Goal: Information Seeking & Learning: Learn about a topic

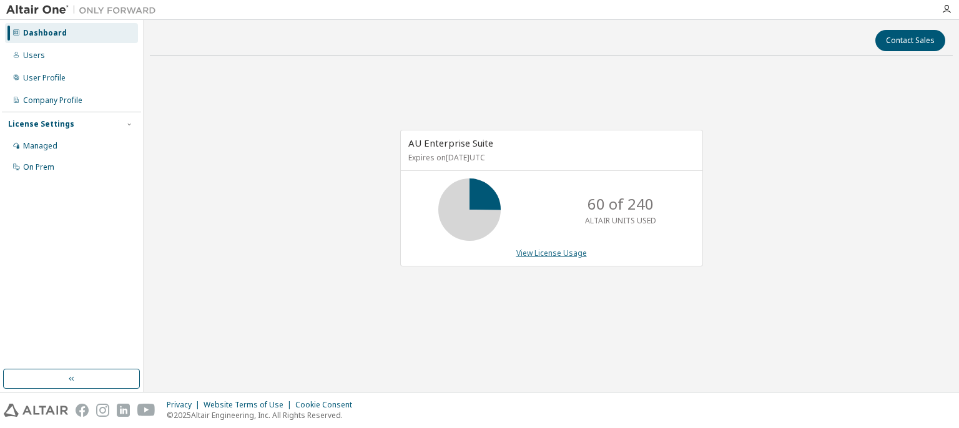
click at [542, 257] on link "View License Usage" at bounding box center [551, 253] width 71 height 11
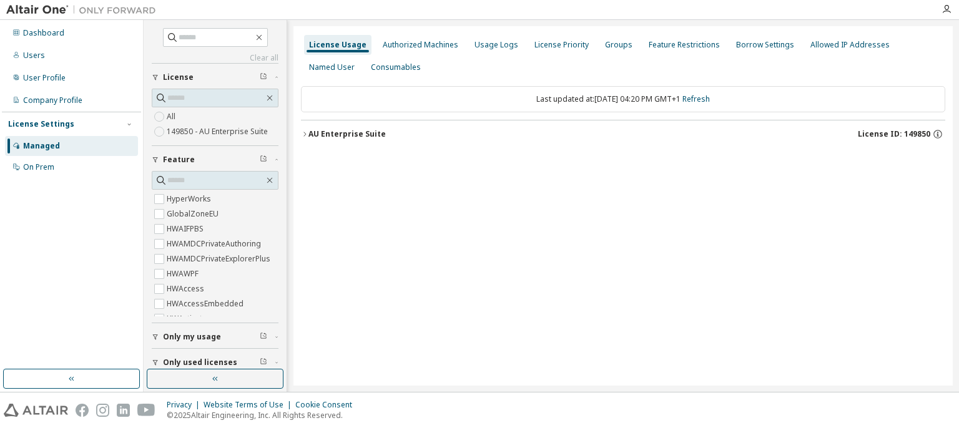
click at [328, 140] on button "AU Enterprise Suite License ID: 149850" at bounding box center [623, 133] width 644 height 27
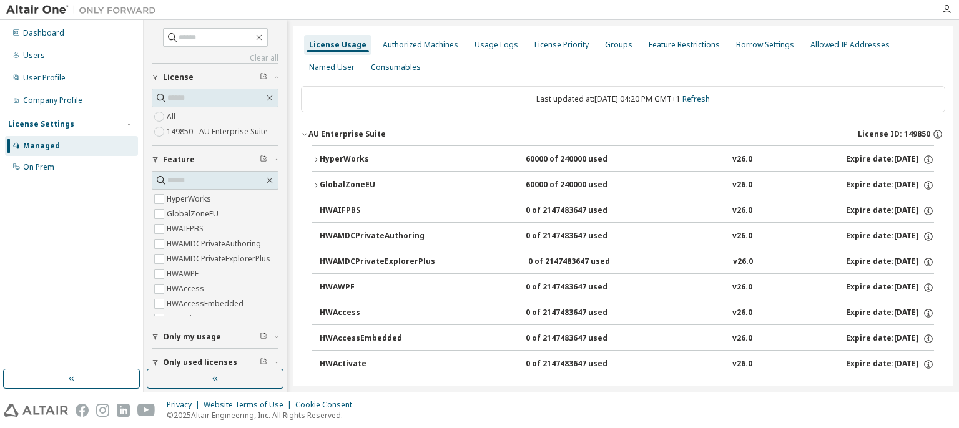
click at [313, 158] on icon "button" at bounding box center [315, 159] width 7 height 7
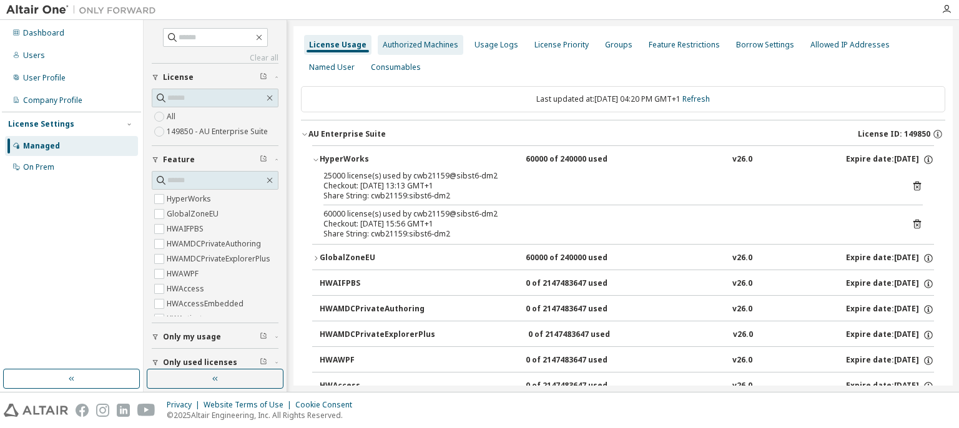
click at [400, 47] on div "Authorized Machines" at bounding box center [421, 45] width 76 height 10
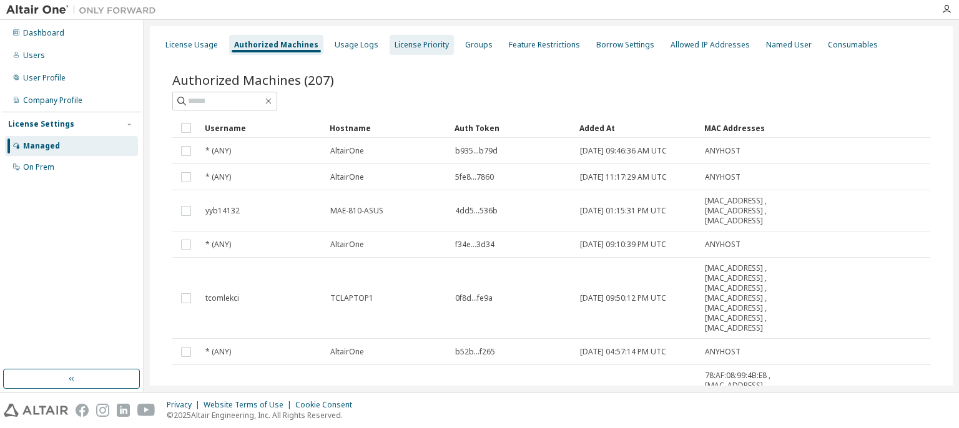
click at [410, 47] on div "License Priority" at bounding box center [422, 45] width 54 height 10
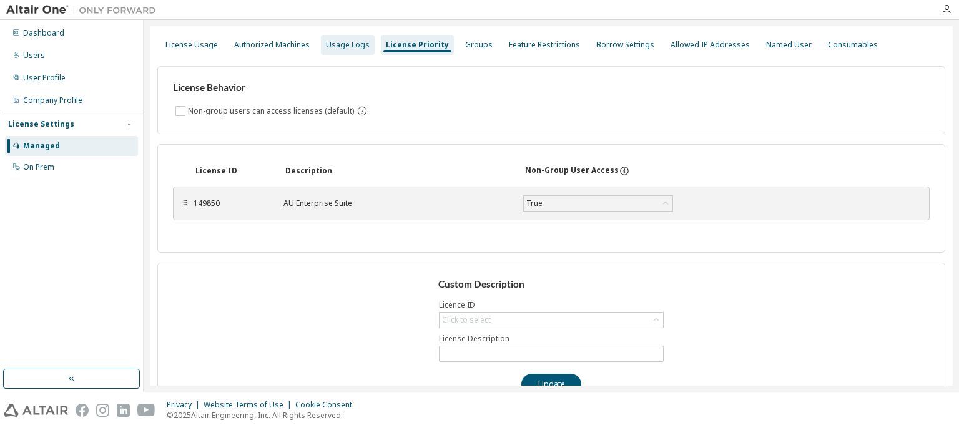
click at [355, 46] on div "Usage Logs" at bounding box center [348, 45] width 44 height 10
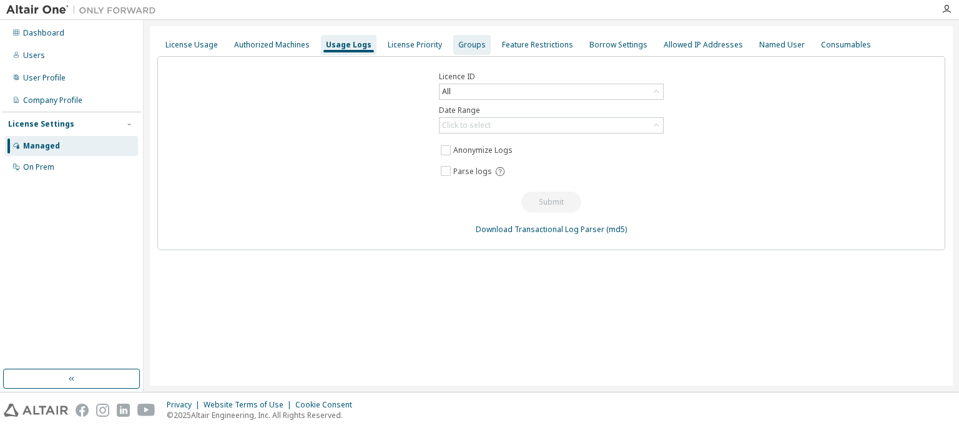
click at [473, 48] on div "Groups" at bounding box center [471, 45] width 27 height 10
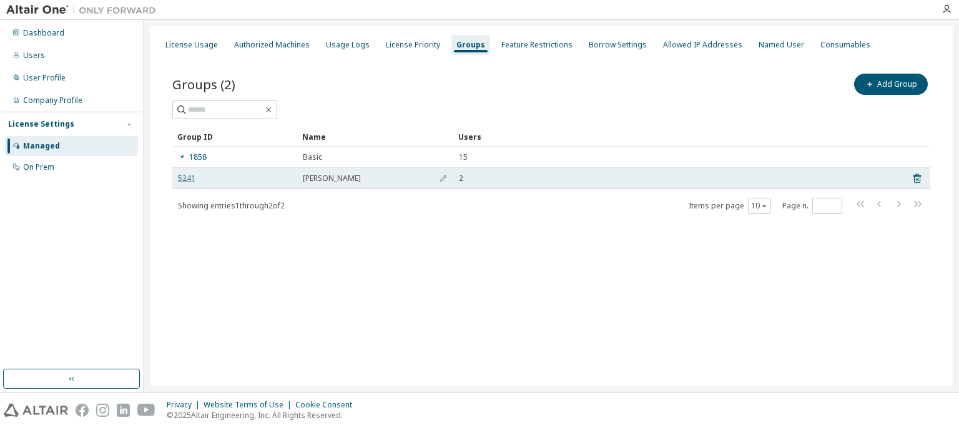
click at [190, 177] on link "5241" at bounding box center [186, 179] width 17 height 10
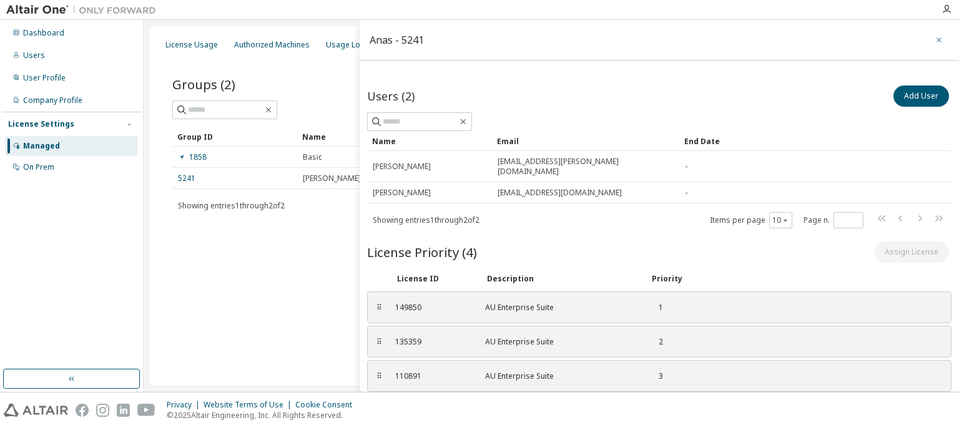
click at [935, 39] on icon "button" at bounding box center [939, 40] width 9 height 10
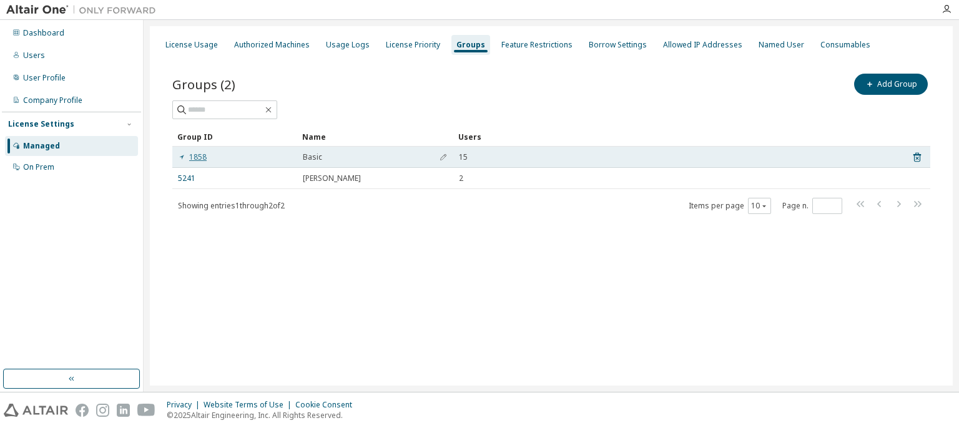
click at [201, 159] on link "1858" at bounding box center [192, 157] width 29 height 10
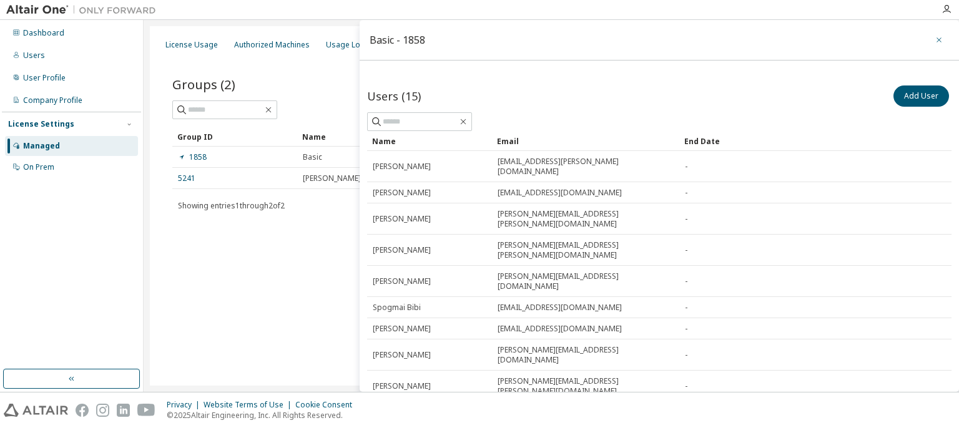
click at [935, 42] on icon "button" at bounding box center [939, 40] width 9 height 10
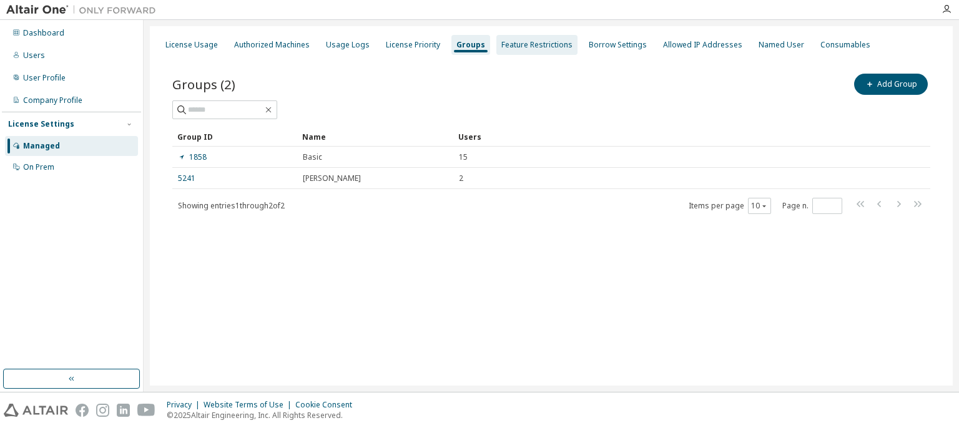
click at [564, 46] on div "Feature Restrictions" at bounding box center [536, 45] width 81 height 20
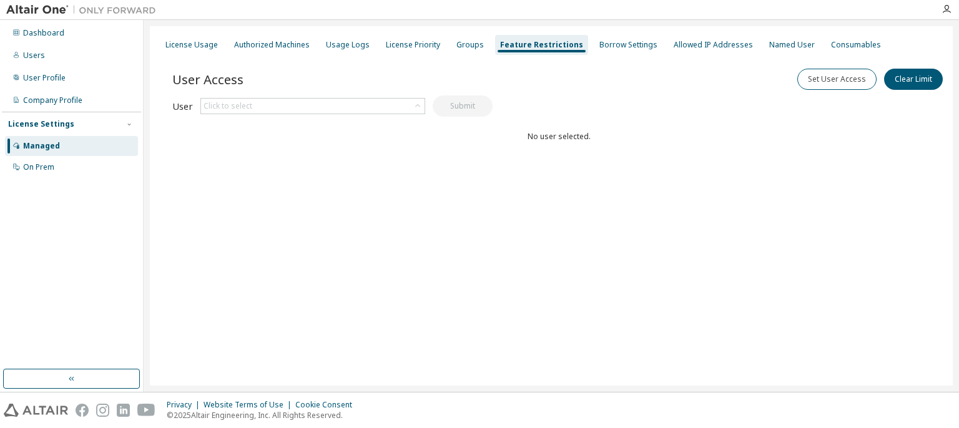
click at [551, 47] on div "Feature Restrictions" at bounding box center [541, 45] width 83 height 10
click at [599, 45] on div "Borrow Settings" at bounding box center [628, 45] width 58 height 10
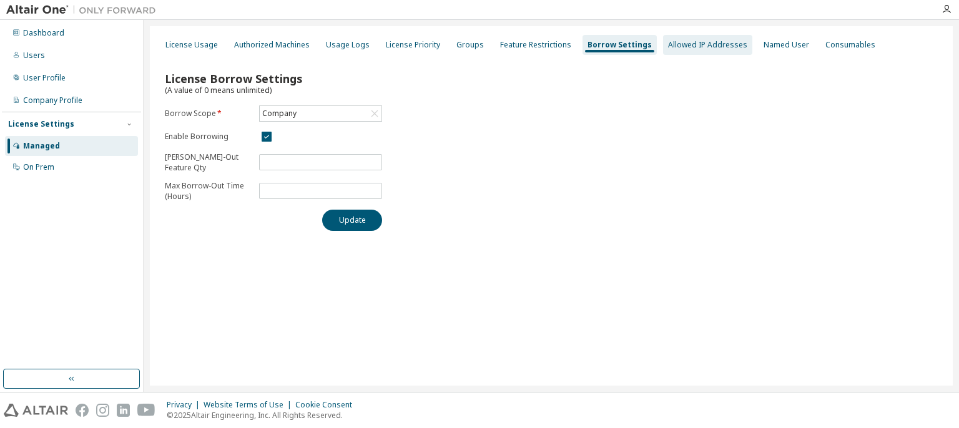
click at [683, 46] on div "Allowed IP Addresses" at bounding box center [707, 45] width 79 height 10
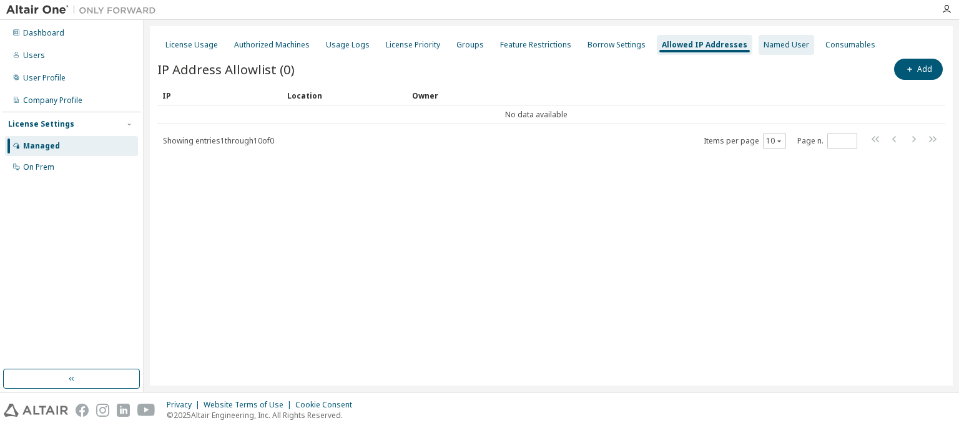
click at [764, 44] on div "Named User" at bounding box center [787, 45] width 46 height 10
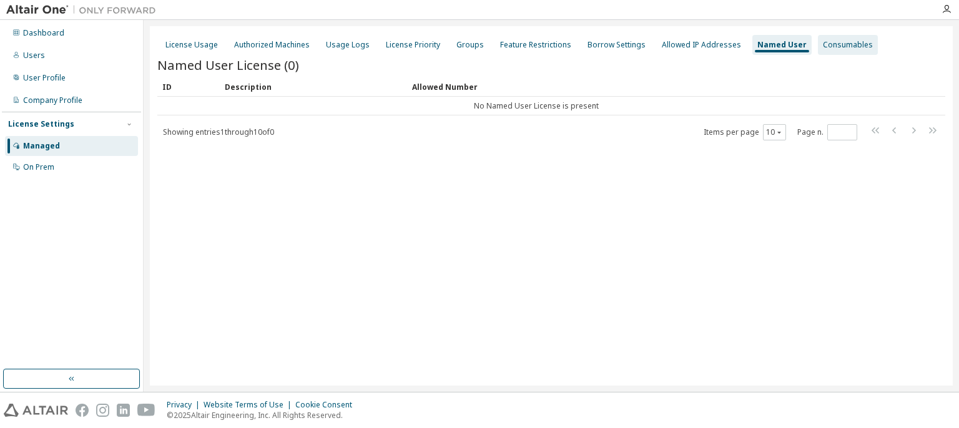
click at [829, 46] on div "Consumables" at bounding box center [848, 45] width 50 height 10
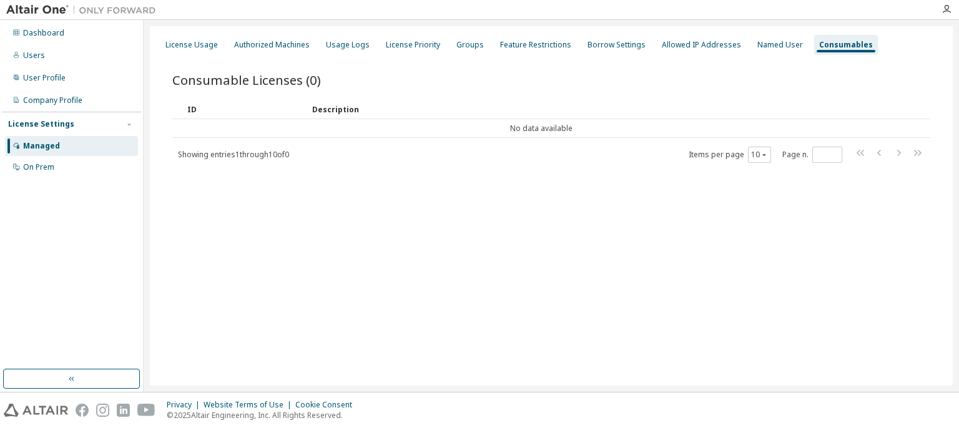
click at [272, 235] on div "License Usage Authorized Machines Usage Logs License Priority Groups Feature Re…" at bounding box center [551, 206] width 803 height 360
click at [182, 54] on div "License Usage" at bounding box center [191, 45] width 62 height 20
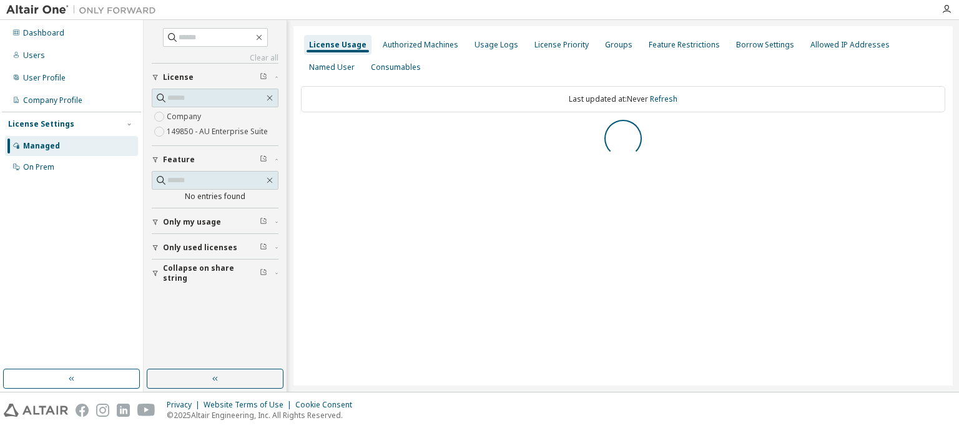
click at [187, 51] on div "Clear all Collapse on share string Only used licenses Only my usage Feature No …" at bounding box center [215, 156] width 127 height 257
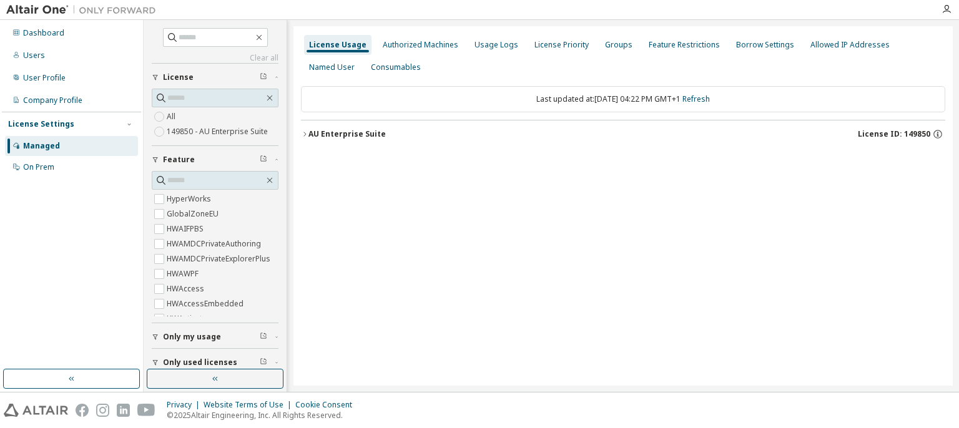
click at [322, 127] on button "AU Enterprise Suite License ID: 149850" at bounding box center [623, 133] width 644 height 27
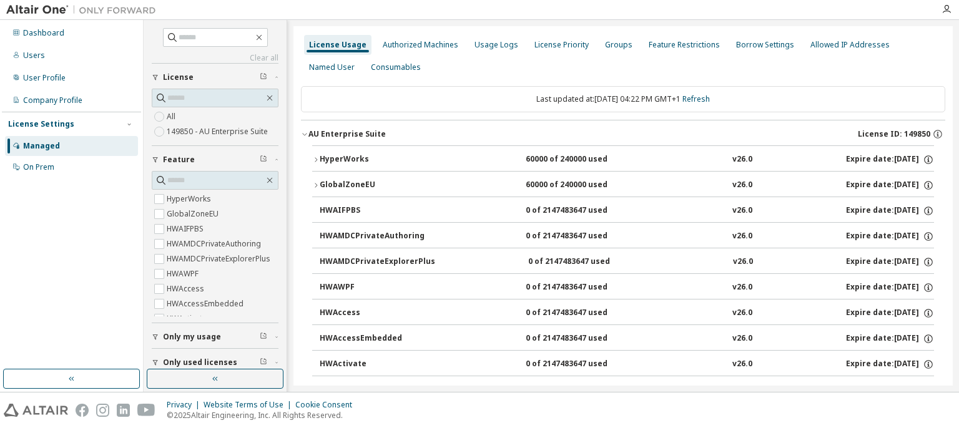
click at [325, 137] on div "AU Enterprise Suite" at bounding box center [346, 134] width 77 height 10
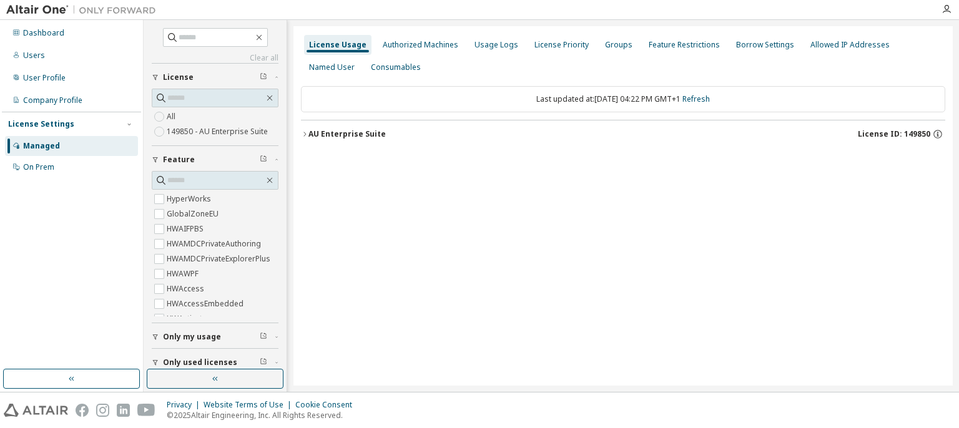
click at [325, 137] on div "AU Enterprise Suite" at bounding box center [346, 134] width 77 height 10
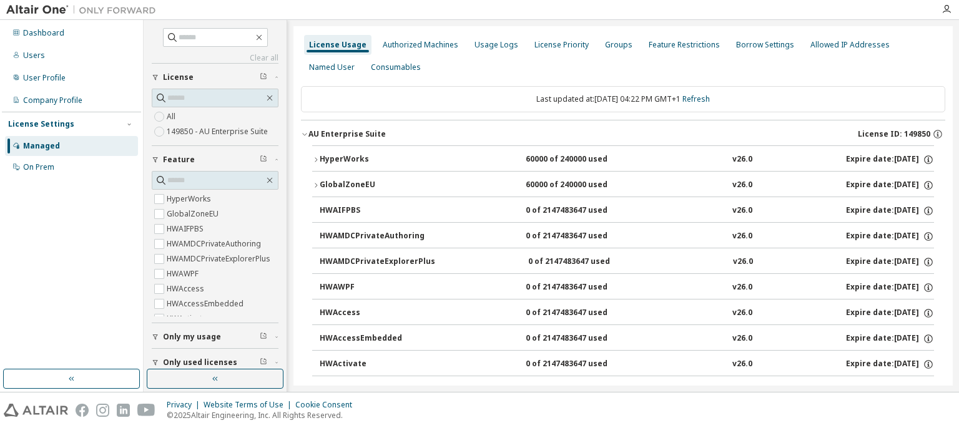
click at [332, 151] on button "HyperWorks 60000 of 240000 used v26.0 Expire date: 2026-01-31" at bounding box center [623, 159] width 622 height 27
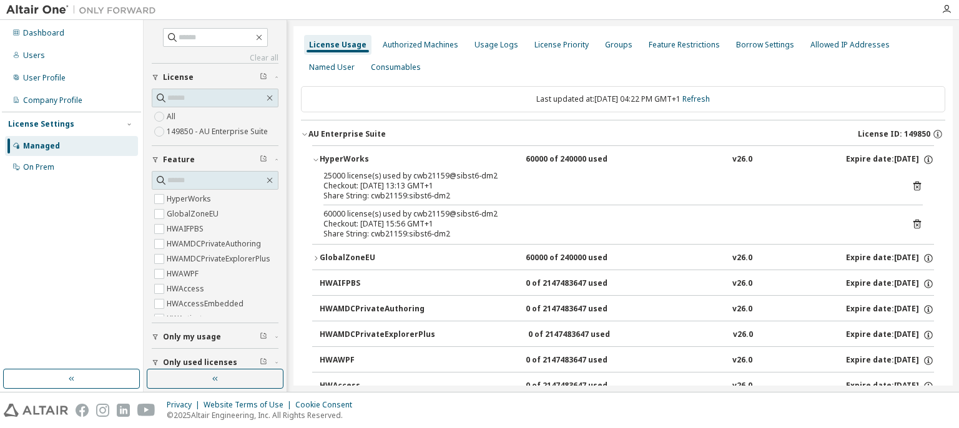
click at [332, 154] on div "HyperWorks" at bounding box center [376, 159] width 112 height 11
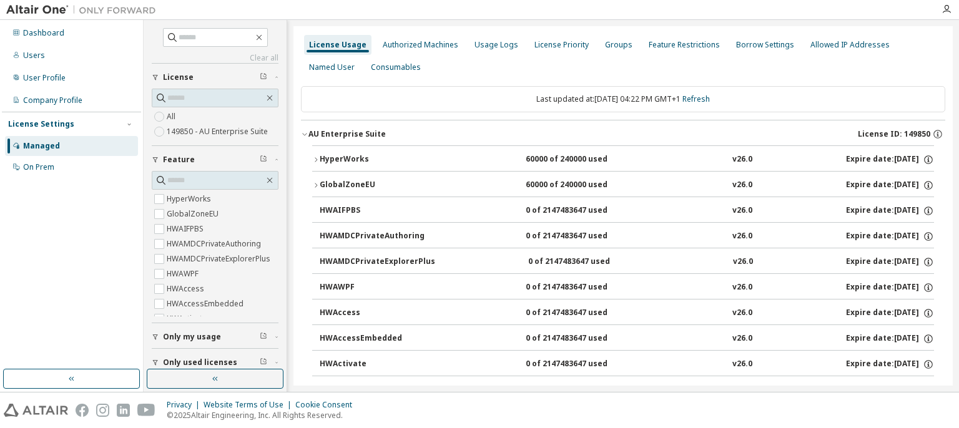
click at [332, 154] on div "HyperWorks" at bounding box center [376, 159] width 112 height 11
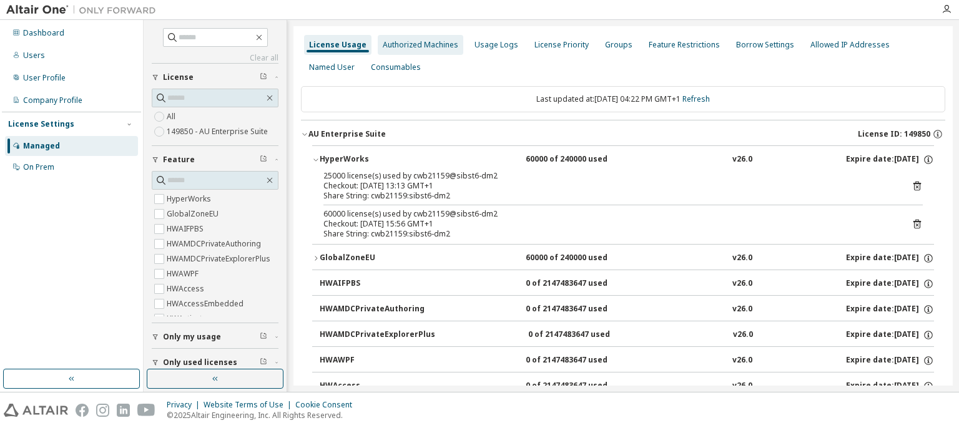
click at [386, 48] on div "Authorized Machines" at bounding box center [421, 45] width 76 height 10
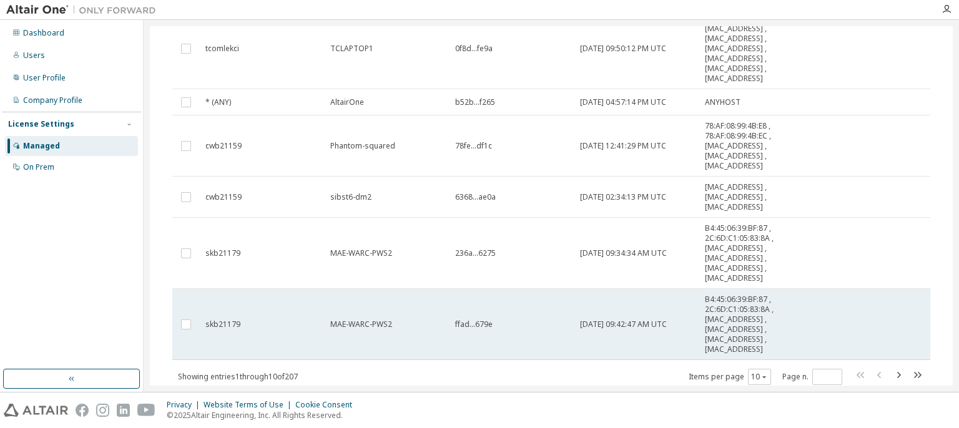
scroll to position [288, 0]
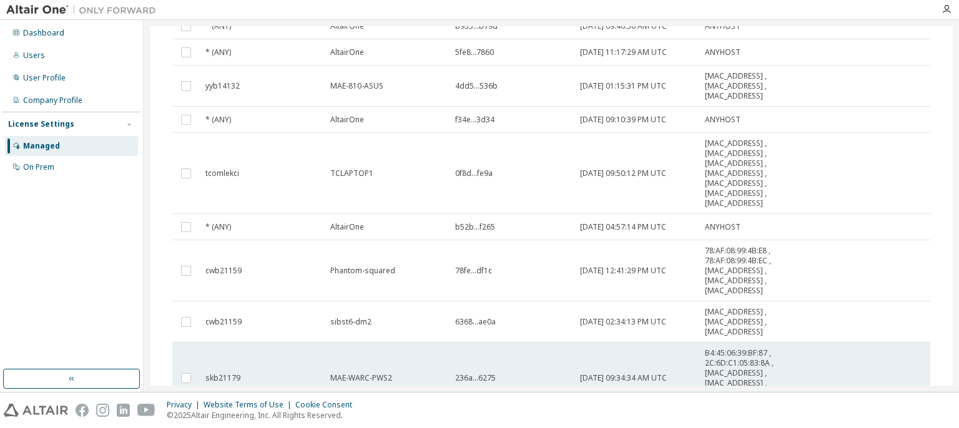
scroll to position [288, 0]
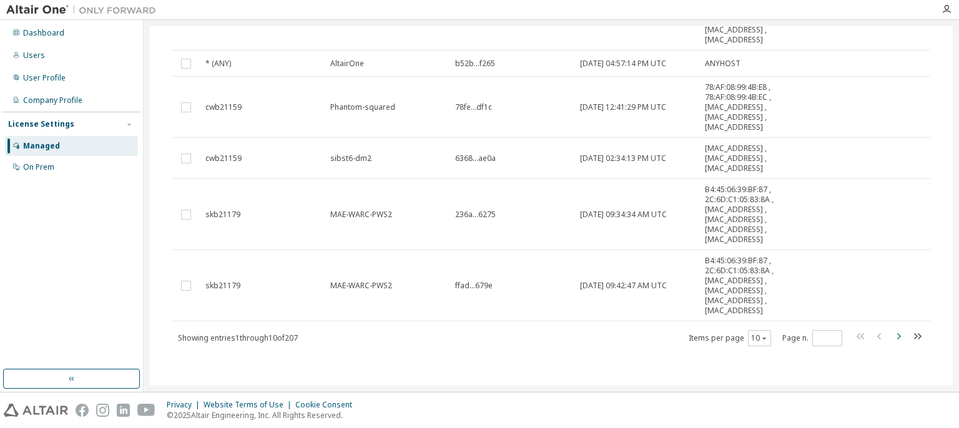
click at [897, 334] on icon "button" at bounding box center [899, 336] width 4 height 6
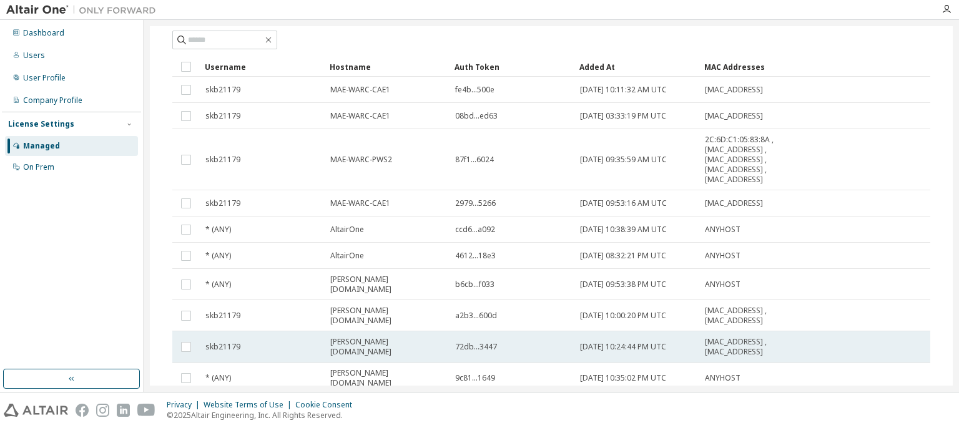
scroll to position [124, 0]
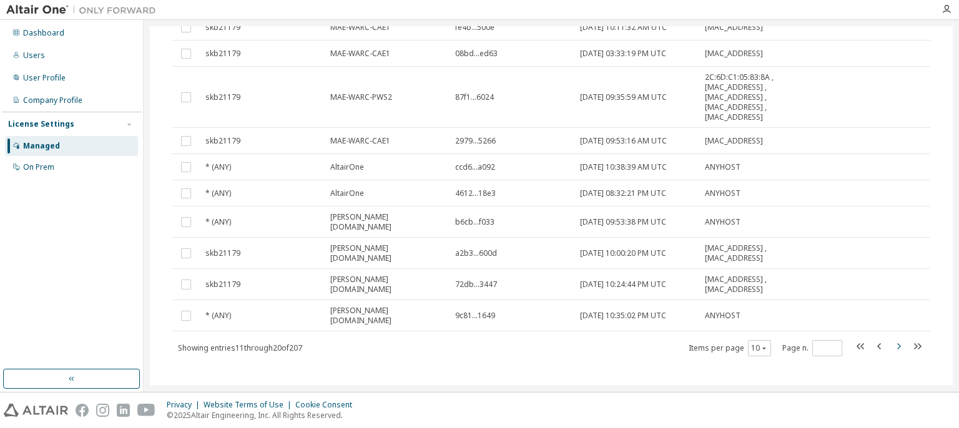
click at [897, 343] on icon "button" at bounding box center [899, 346] width 4 height 6
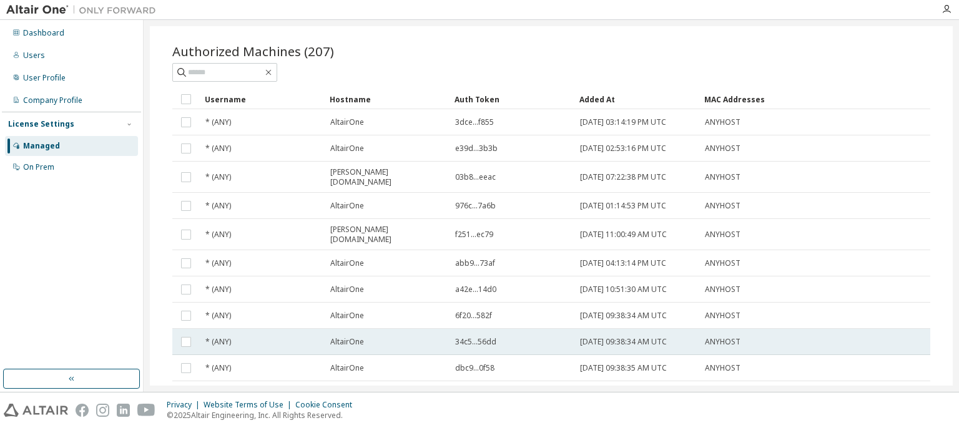
scroll to position [79, 0]
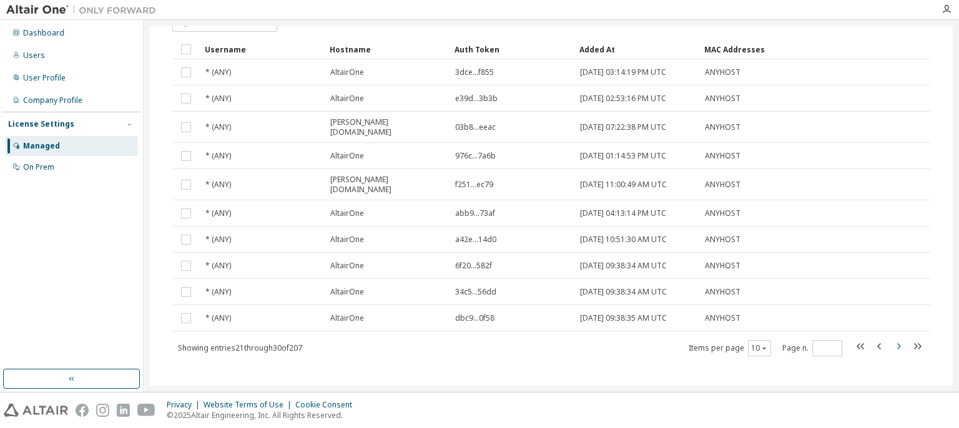
click at [898, 339] on icon "button" at bounding box center [898, 346] width 15 height 15
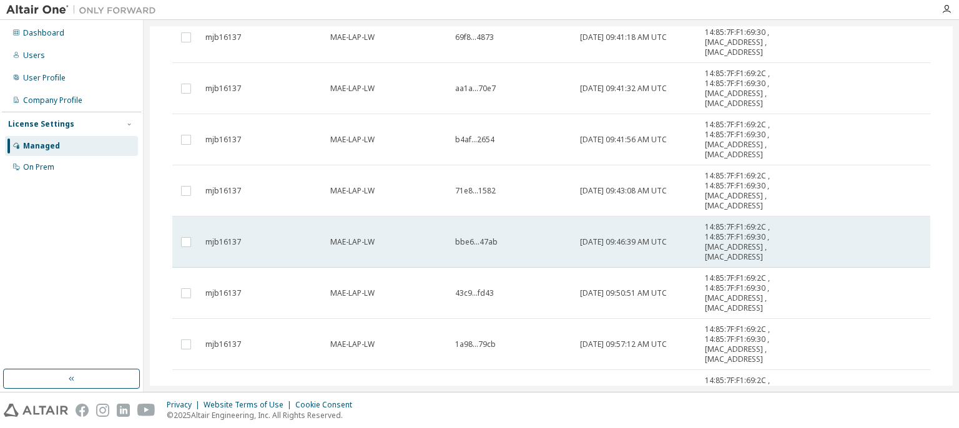
scroll to position [303, 0]
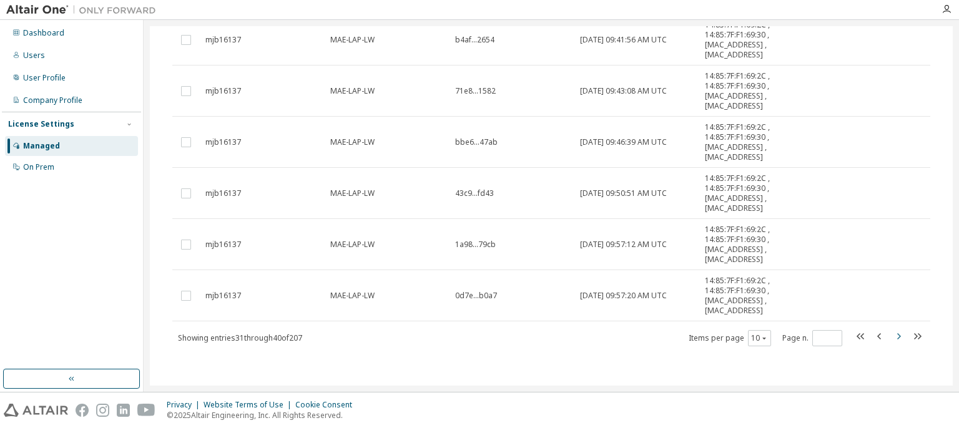
click at [892, 335] on icon "button" at bounding box center [898, 336] width 15 height 15
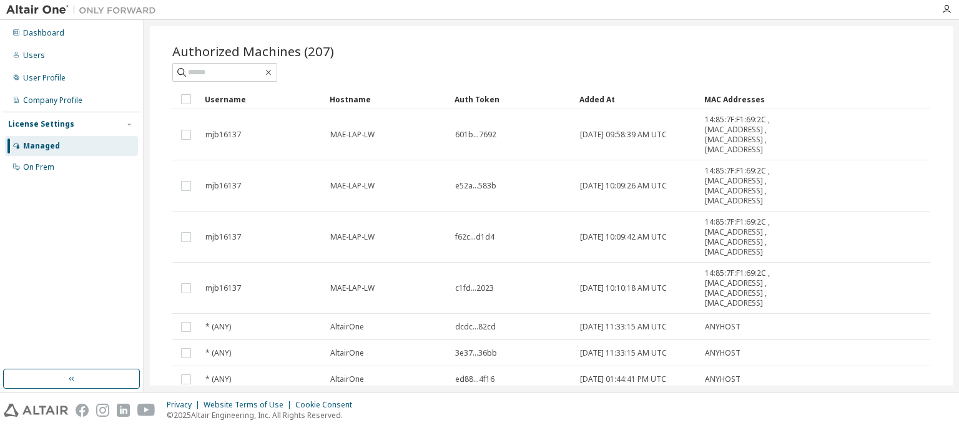
scroll to position [179, 0]
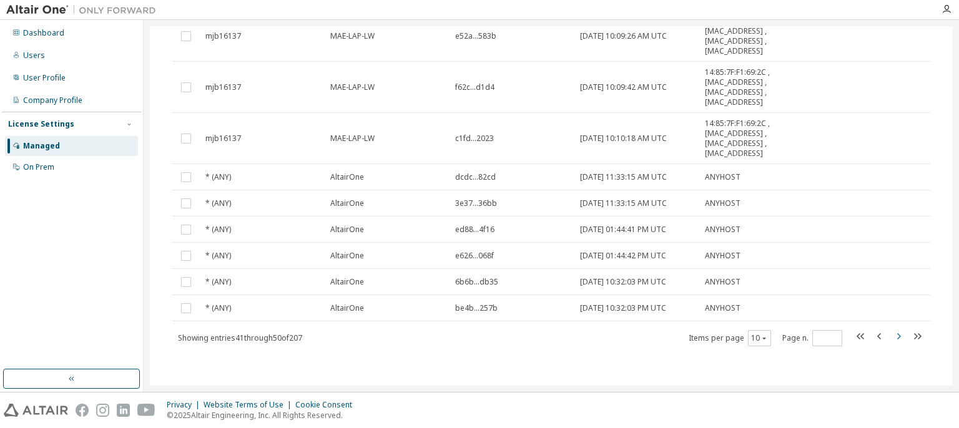
click at [892, 335] on icon "button" at bounding box center [898, 336] width 15 height 15
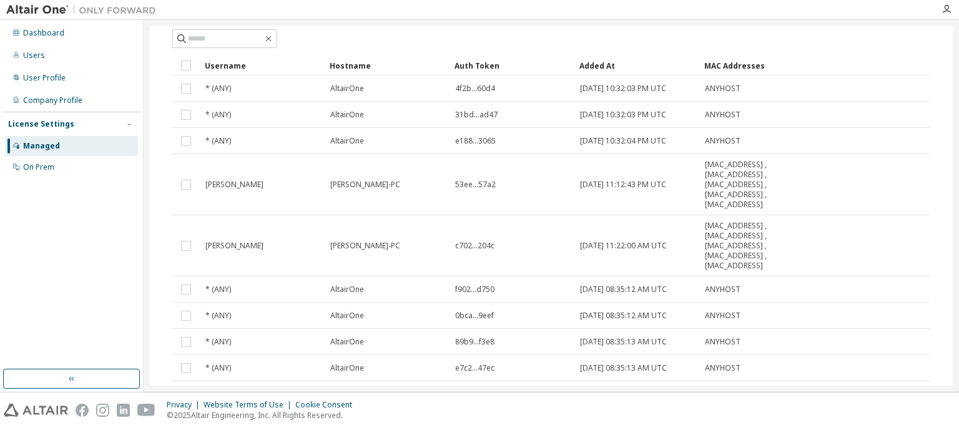
scroll to position [149, 0]
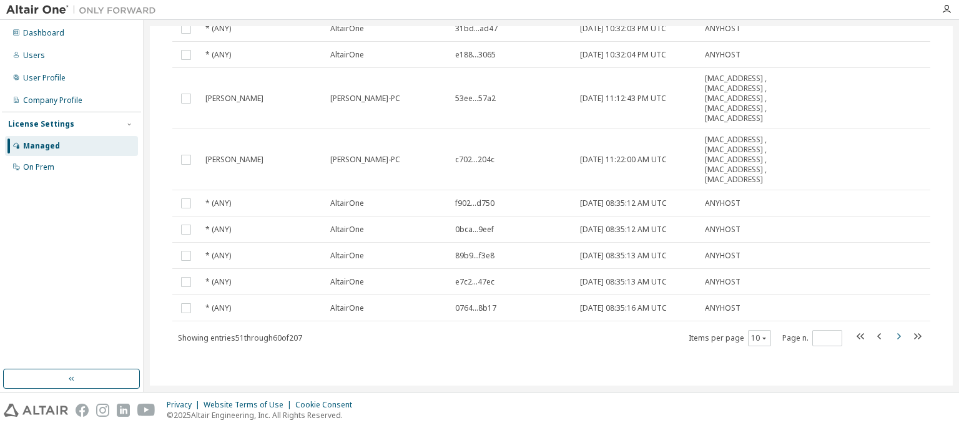
click at [892, 335] on icon "button" at bounding box center [898, 336] width 15 height 15
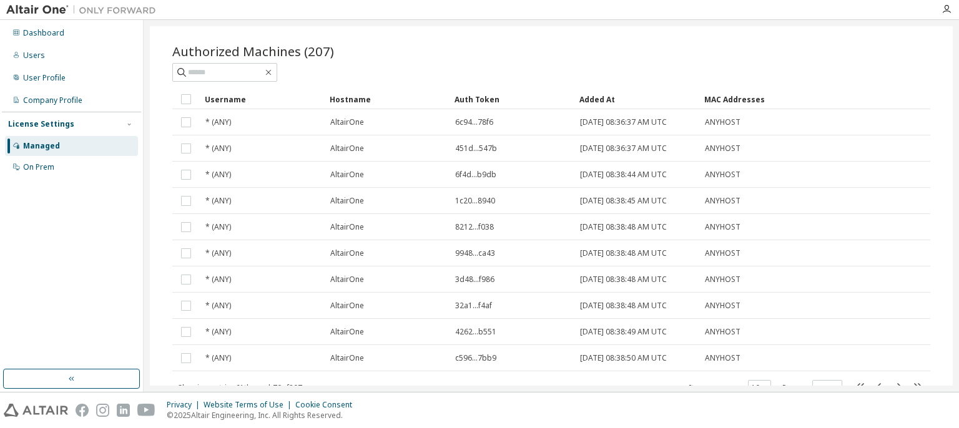
scroll to position [79, 0]
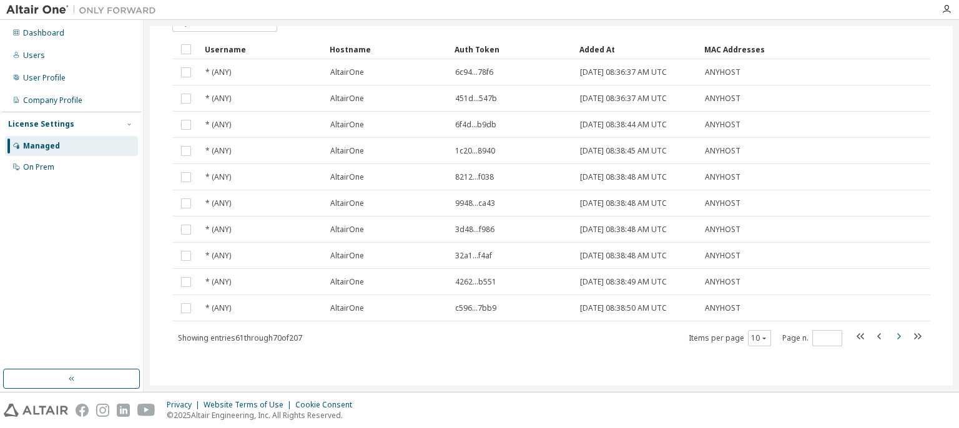
click at [895, 335] on icon "button" at bounding box center [898, 336] width 15 height 15
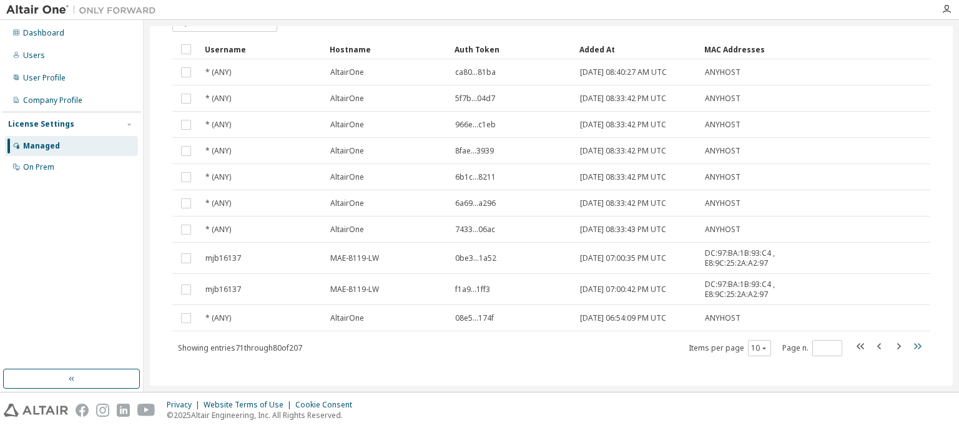
click at [914, 336] on div "Username Hostname Auth Token Added At MAC Addresses * (ANY) [GEOGRAPHIC_DATA] c…" at bounding box center [551, 198] width 758 height 318
click at [914, 345] on icon "button" at bounding box center [917, 346] width 7 height 6
type input "**"
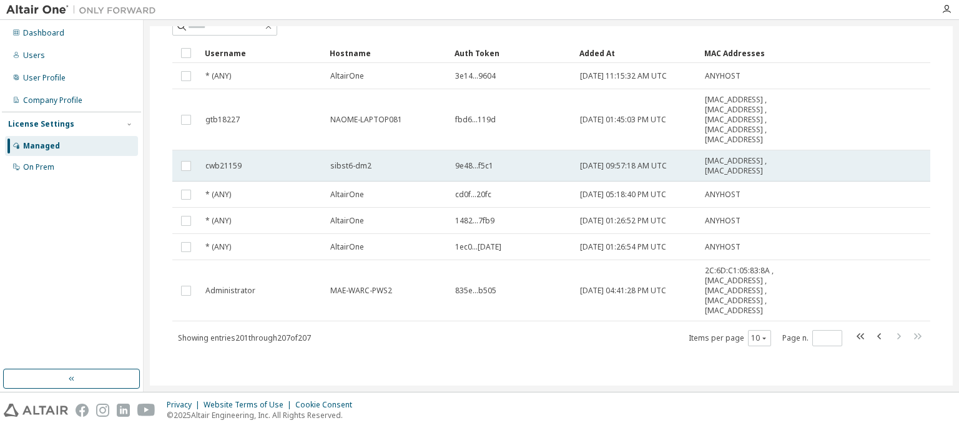
scroll to position [0, 0]
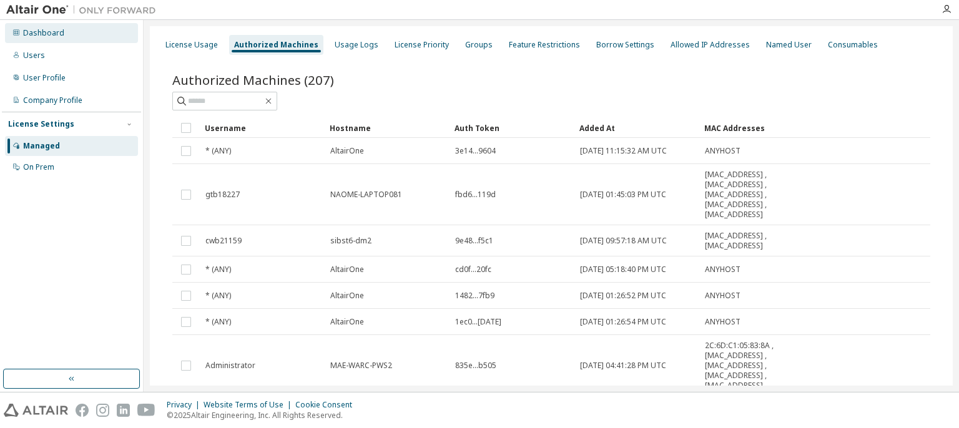
click at [19, 33] on icon at bounding box center [15, 32] width 7 height 7
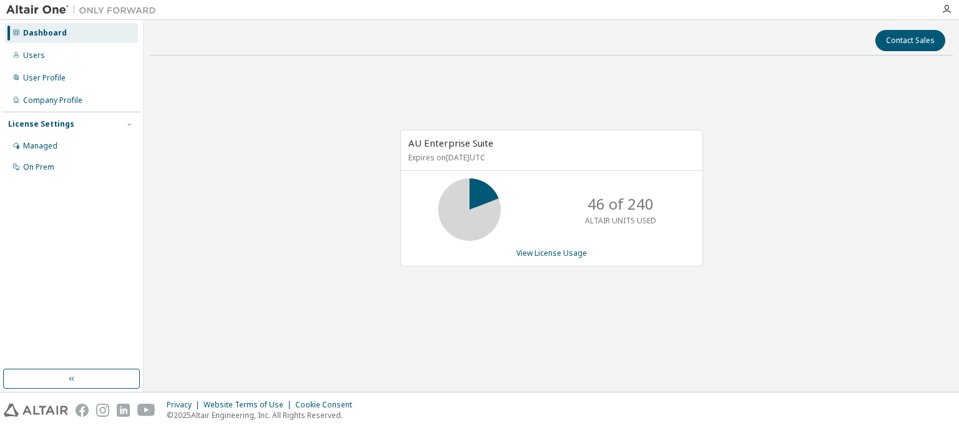
click at [200, 149] on div "AU Enterprise Suite Expires on [DATE] UTC 46 of 240 ALTAIR UNITS USED View Lice…" at bounding box center [551, 205] width 803 height 278
click at [38, 56] on div "Users" at bounding box center [34, 56] width 22 height 10
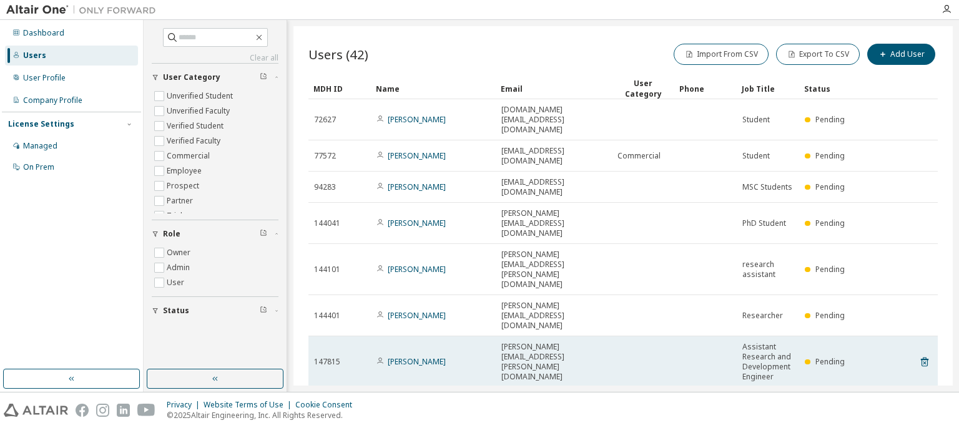
scroll to position [42, 0]
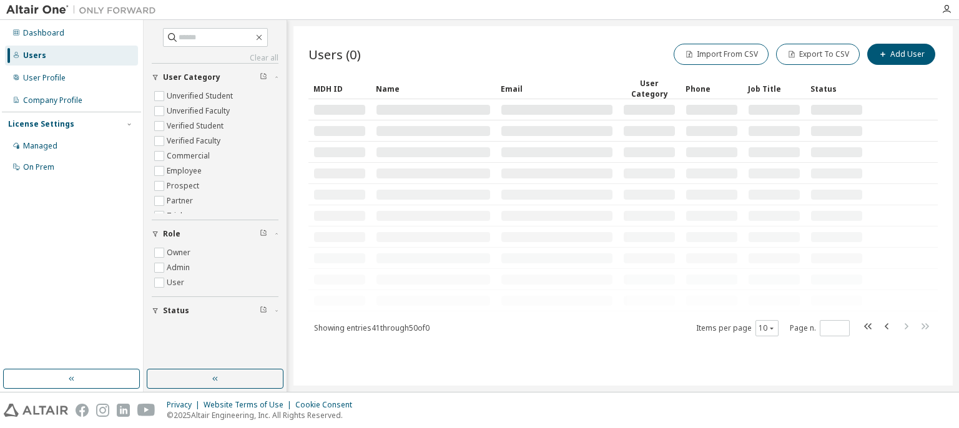
scroll to position [0, 0]
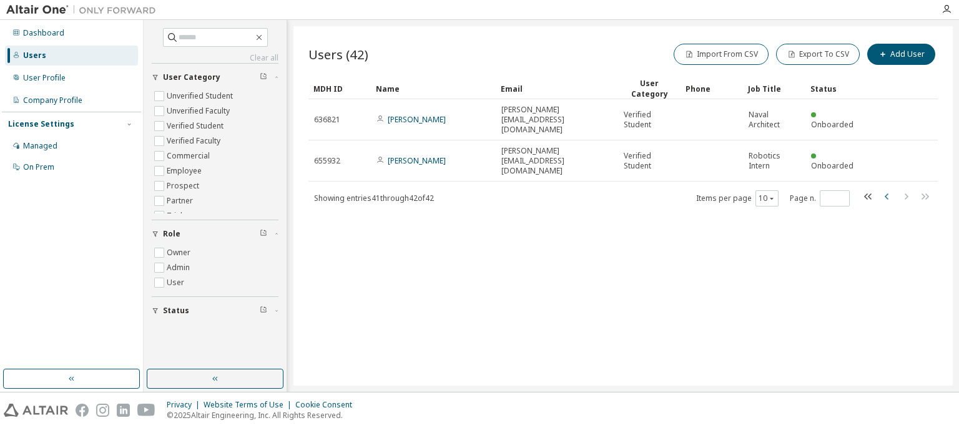
click at [889, 189] on icon "button" at bounding box center [887, 196] width 15 height 15
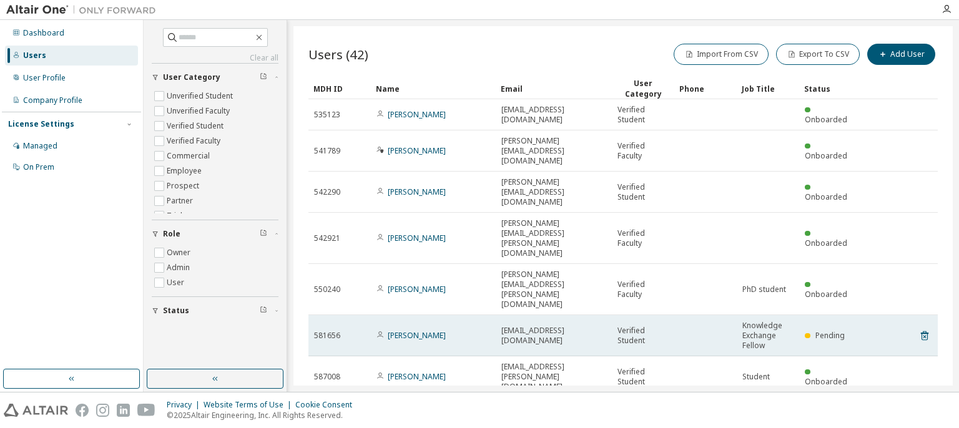
scroll to position [92, 0]
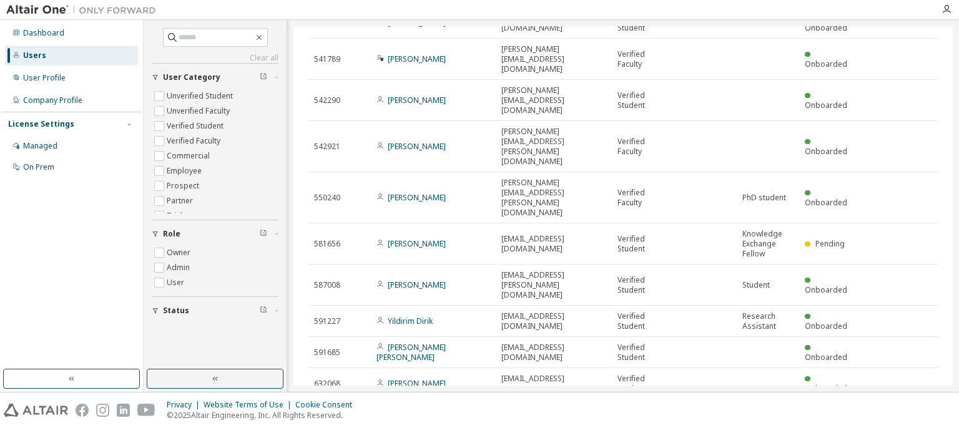
click at [881, 407] on icon "button" at bounding box center [887, 414] width 15 height 15
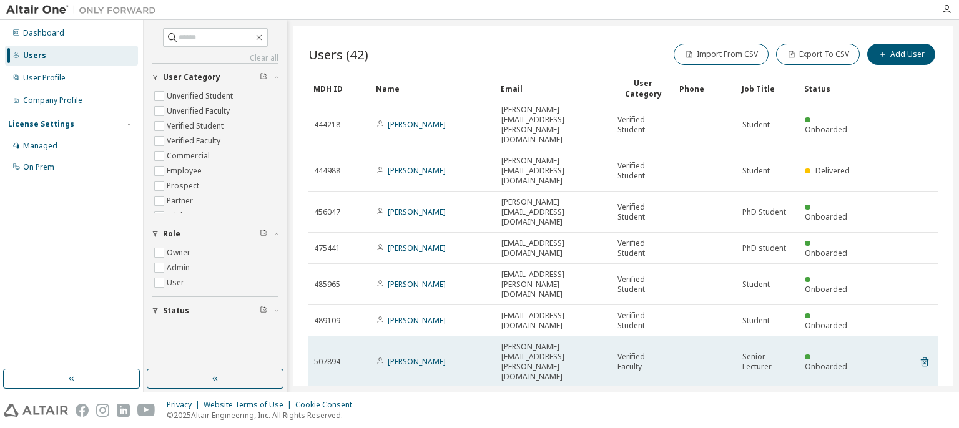
scroll to position [62, 0]
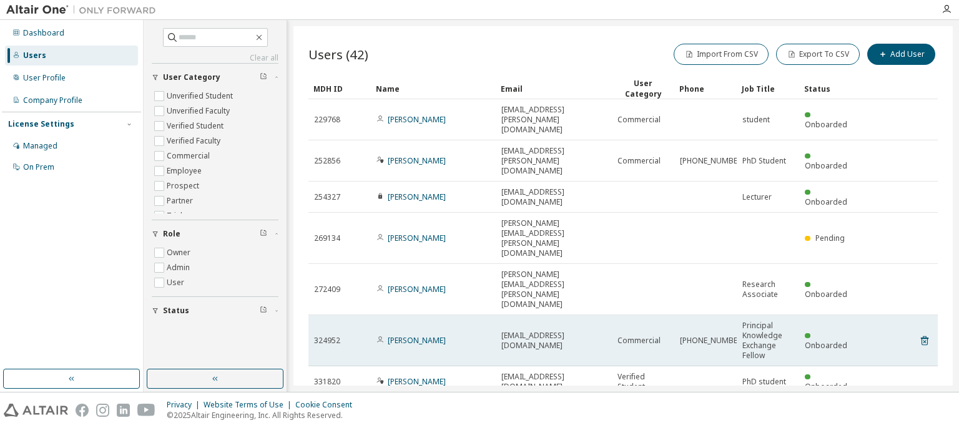
scroll to position [62, 0]
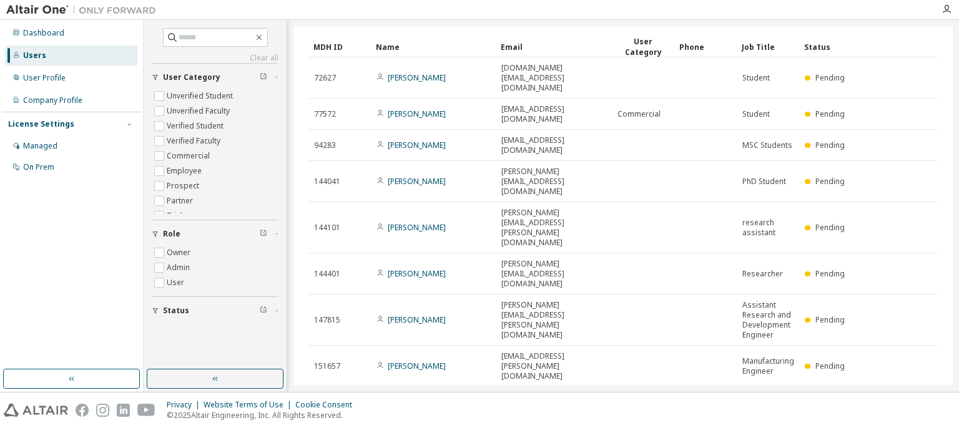
click at [67, 236] on div "Dashboard Users User Profile Company Profile License Settings Managed On Prem" at bounding box center [71, 195] width 139 height 346
type input "*"
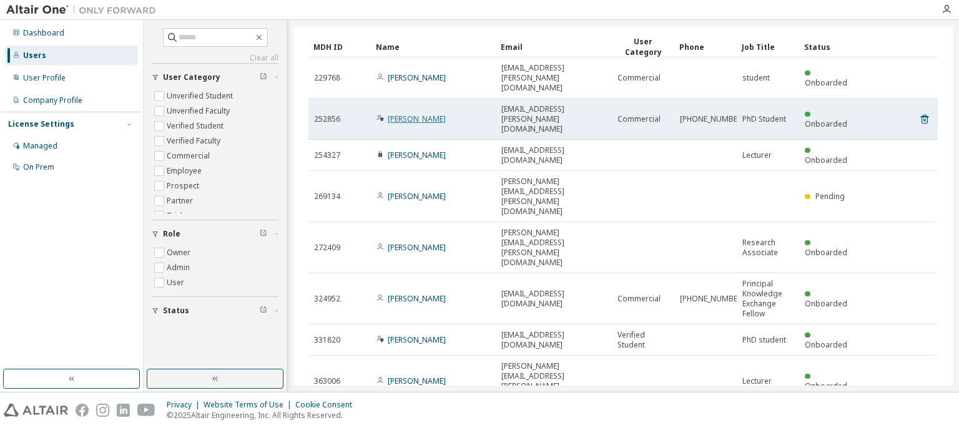
click at [412, 114] on link "[PERSON_NAME]" at bounding box center [417, 119] width 58 height 11
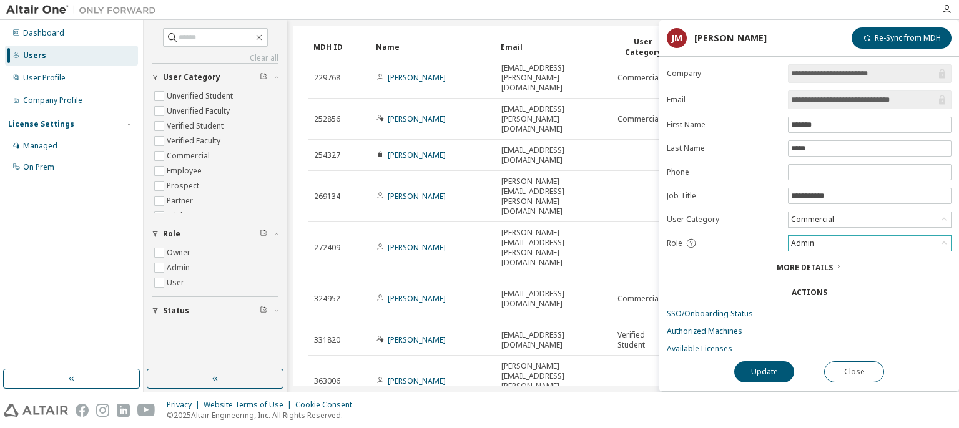
click at [916, 241] on div "Admin" at bounding box center [870, 243] width 162 height 15
click at [744, 223] on form "**********" at bounding box center [809, 209] width 285 height 290
click at [797, 267] on span "More Details" at bounding box center [805, 267] width 56 height 11
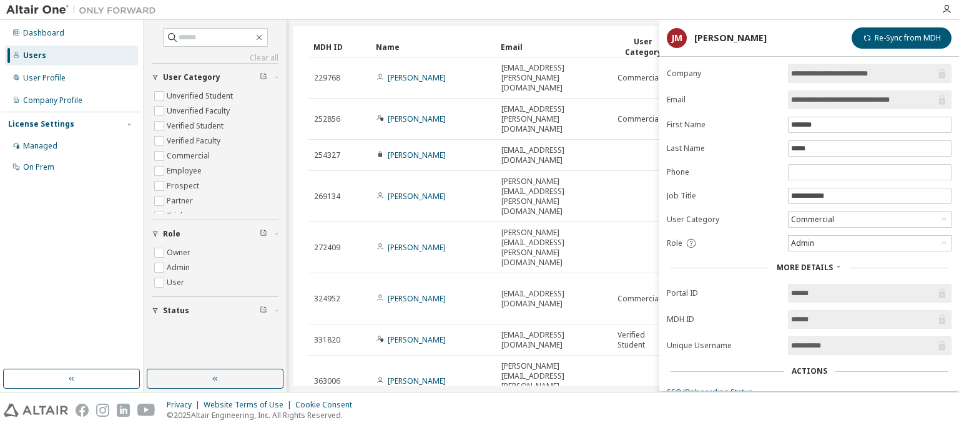
scroll to position [72, 0]
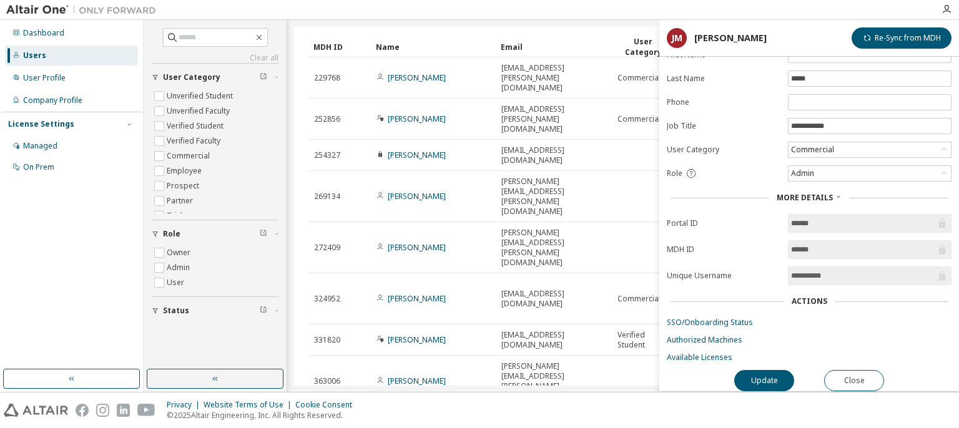
click at [809, 297] on div "Actions" at bounding box center [810, 302] width 36 height 10
click at [714, 353] on link "Available Licenses" at bounding box center [809, 358] width 285 height 10
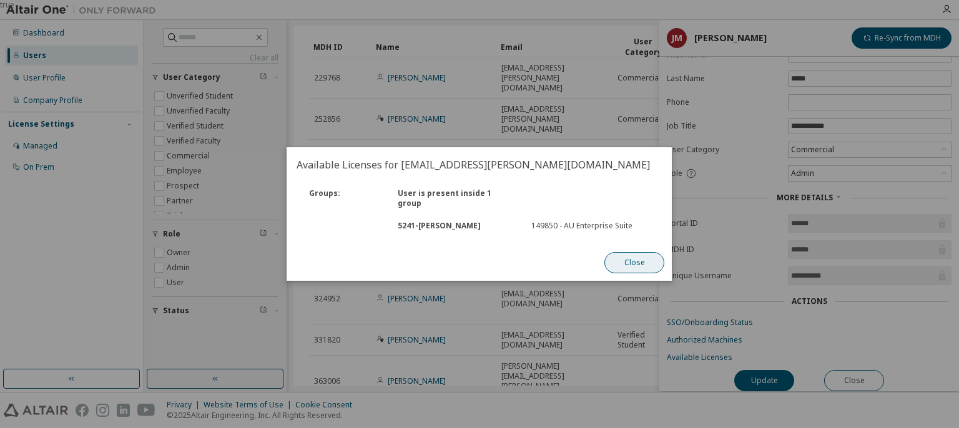
click at [640, 258] on button "Close" at bounding box center [635, 262] width 60 height 21
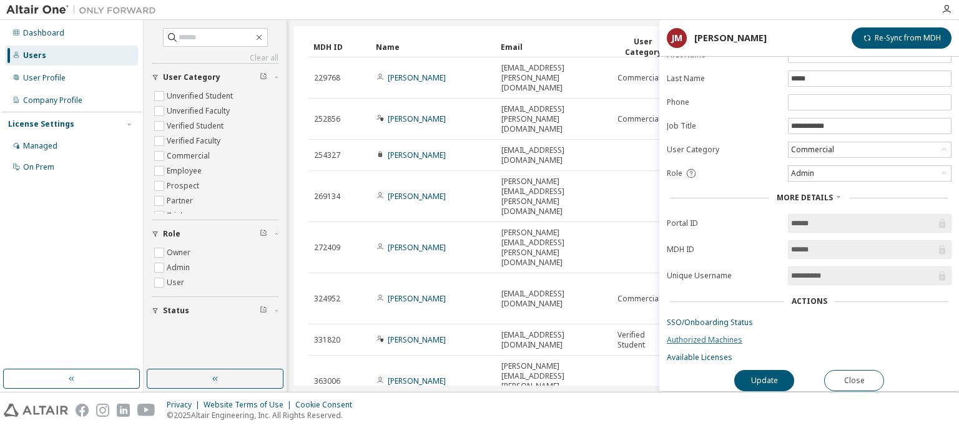
click at [714, 335] on link "Authorized Machines" at bounding box center [809, 340] width 285 height 10
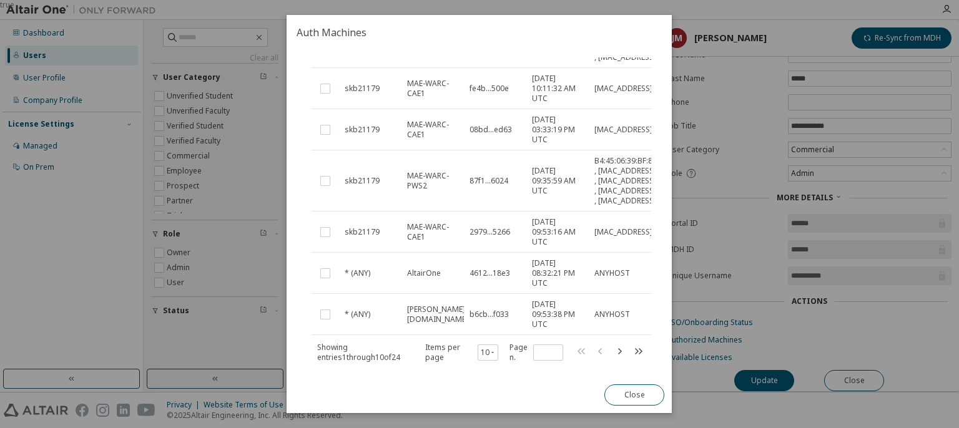
scroll to position [587, 0]
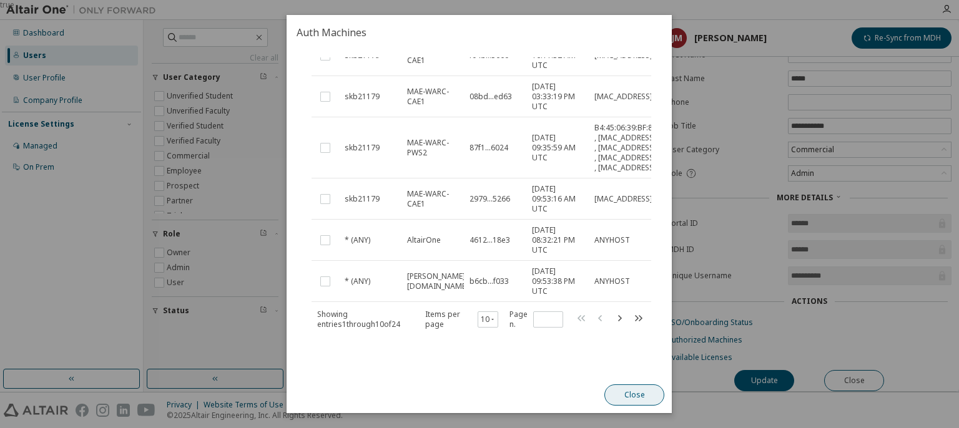
click at [631, 398] on button "Close" at bounding box center [635, 395] width 60 height 21
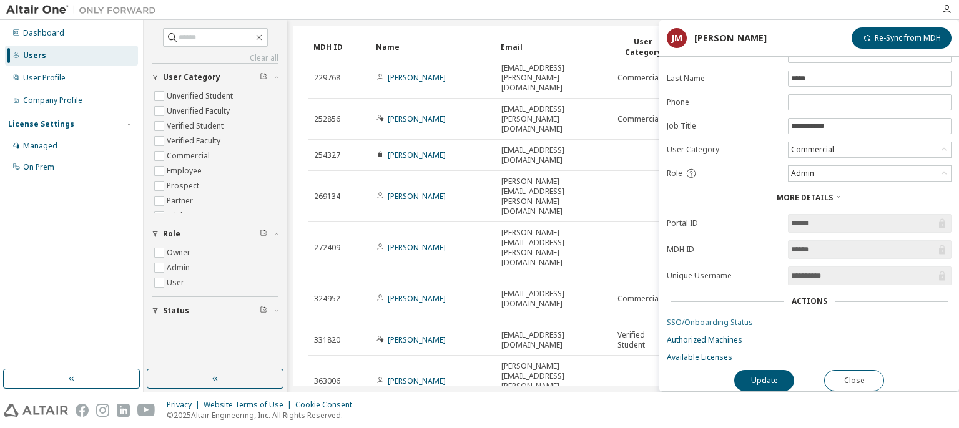
click at [717, 318] on link "SSO/Onboarding Status" at bounding box center [809, 323] width 285 height 10
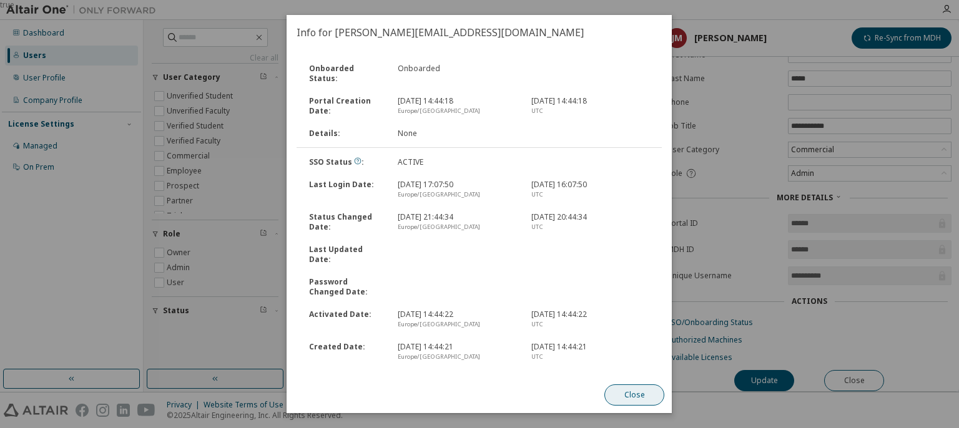
click at [621, 390] on button "Close" at bounding box center [635, 395] width 60 height 21
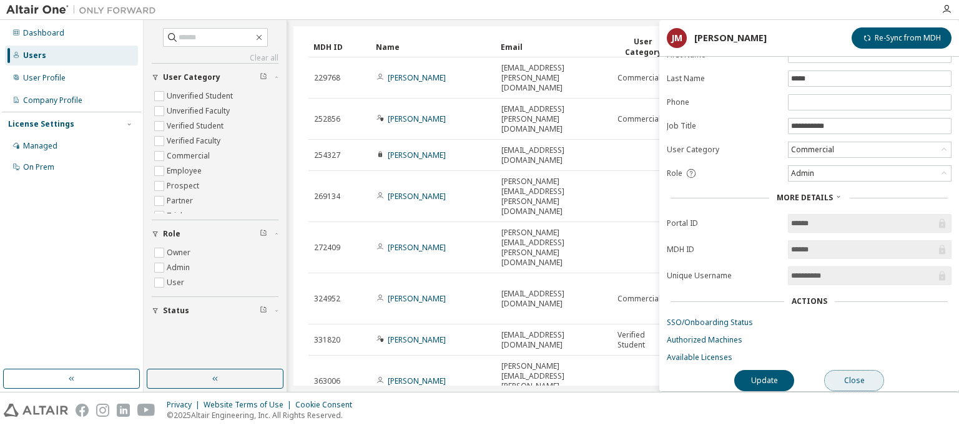
click at [858, 378] on button "Close" at bounding box center [854, 380] width 60 height 21
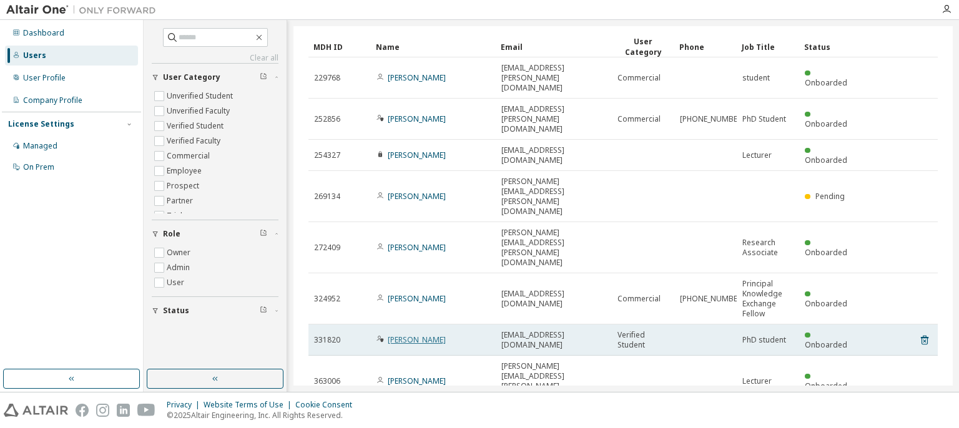
click at [420, 335] on link "[PERSON_NAME]" at bounding box center [417, 340] width 58 height 11
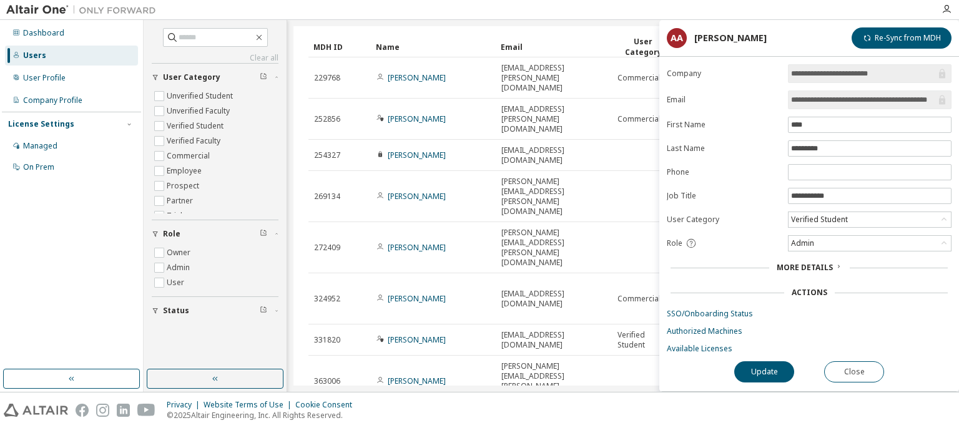
click at [793, 270] on div "More Details" at bounding box center [809, 267] width 285 height 17
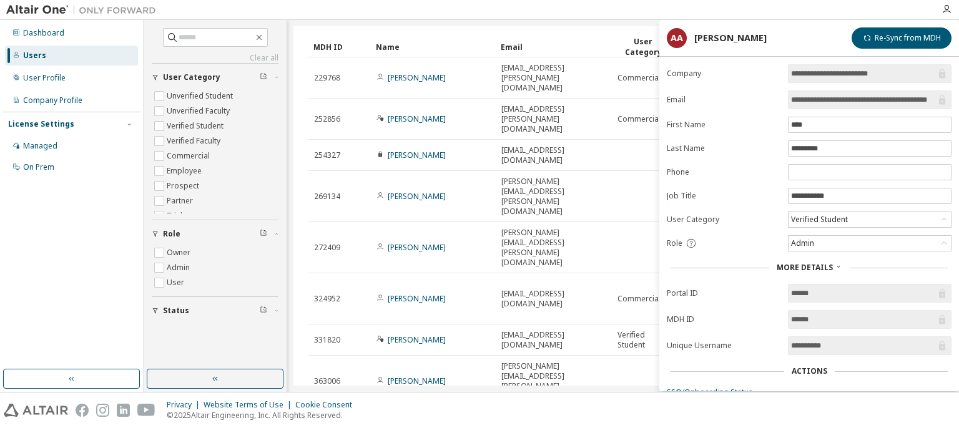
scroll to position [72, 0]
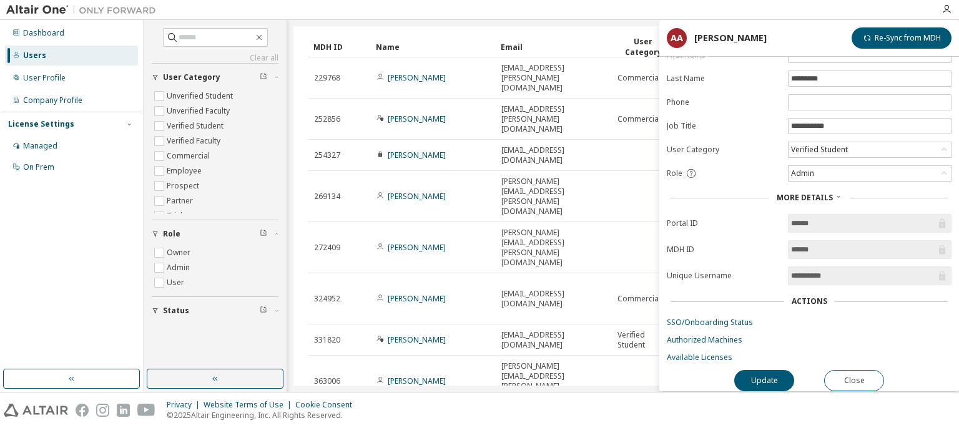
click at [811, 297] on div "Actions" at bounding box center [810, 302] width 36 height 10
click at [717, 353] on link "Available Licenses" at bounding box center [809, 358] width 285 height 10
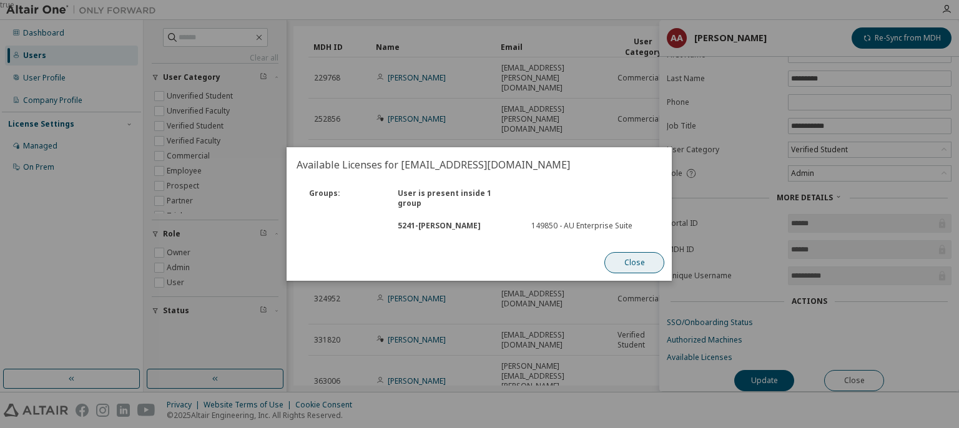
click at [639, 258] on button "Close" at bounding box center [635, 262] width 60 height 21
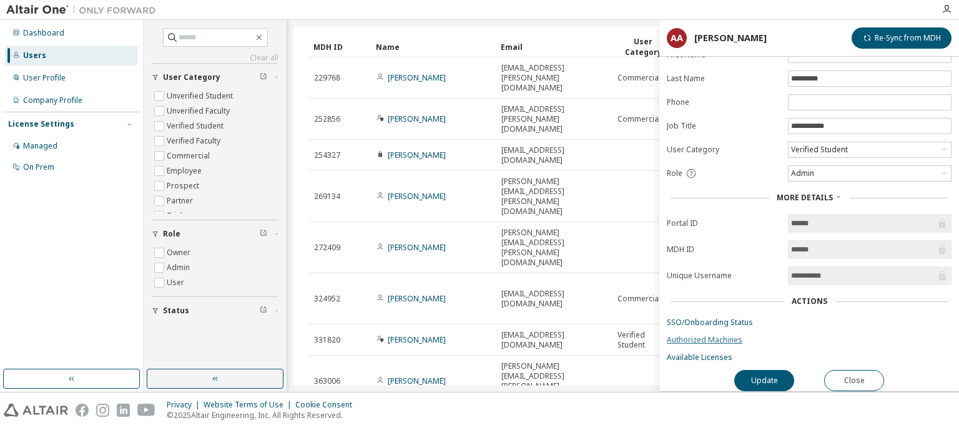
click at [704, 335] on link "Authorized Machines" at bounding box center [809, 340] width 285 height 10
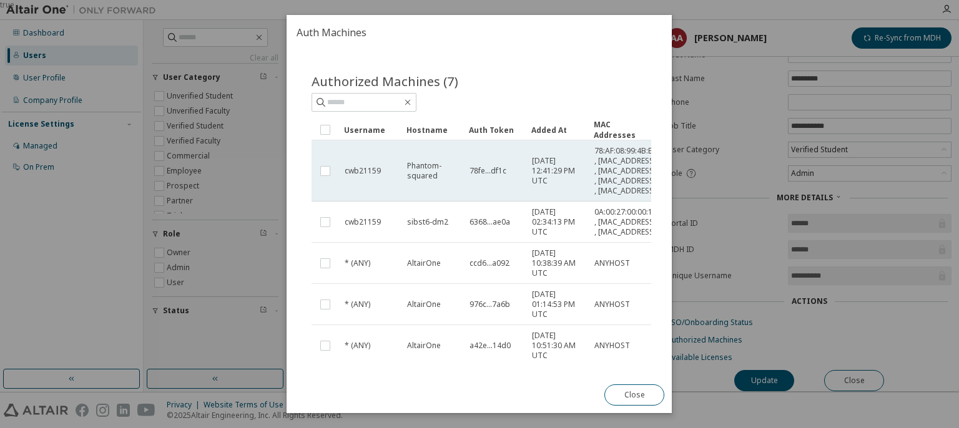
scroll to position [205, 0]
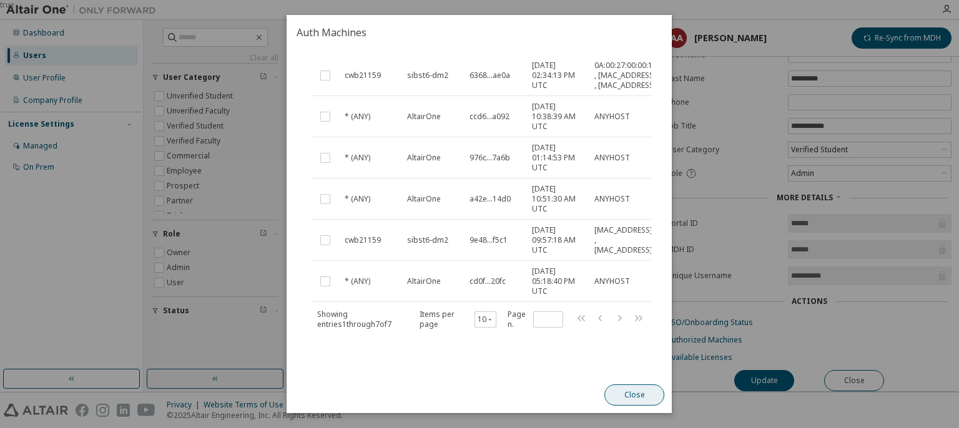
click at [652, 393] on button "Close" at bounding box center [635, 395] width 60 height 21
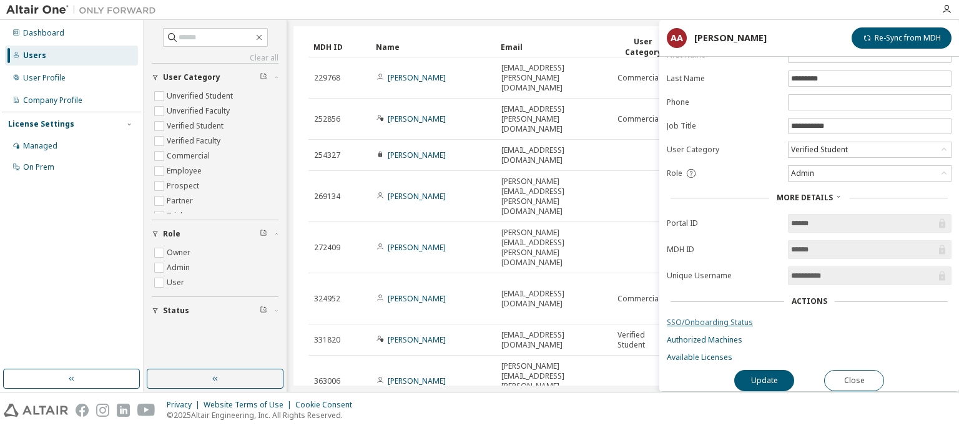
click at [694, 320] on link "SSO/Onboarding Status" at bounding box center [809, 323] width 285 height 10
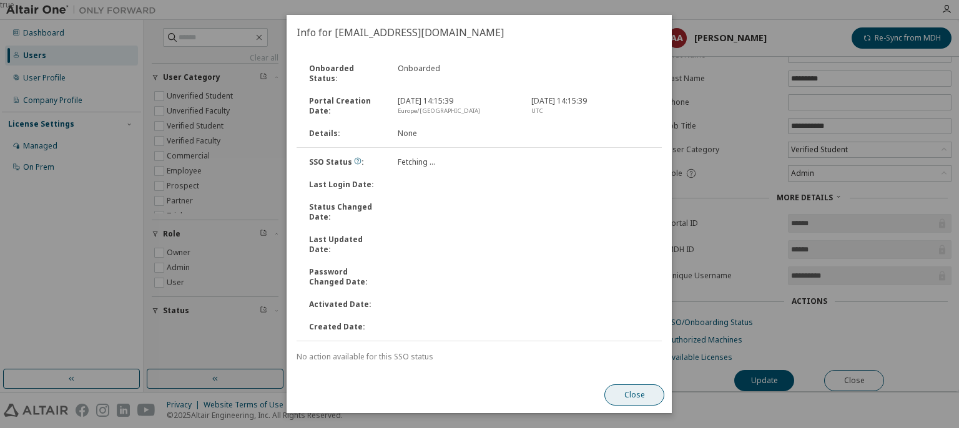
click at [634, 390] on button "Close" at bounding box center [635, 395] width 60 height 21
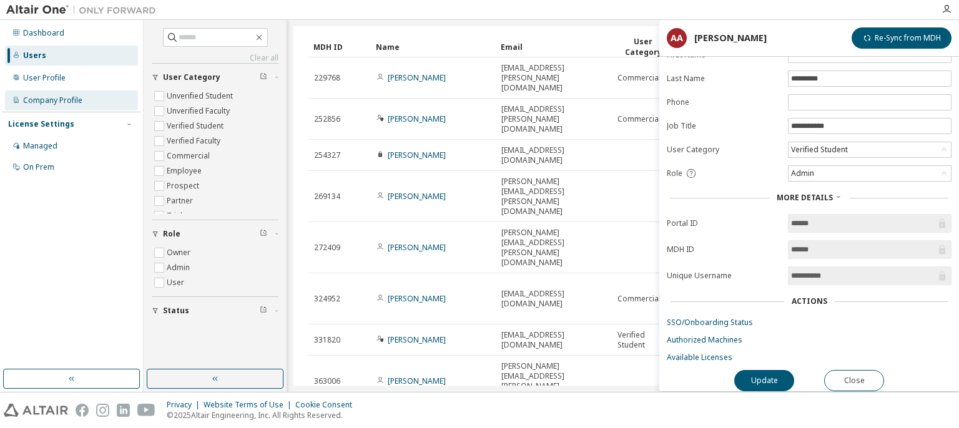
click at [55, 99] on div "Company Profile" at bounding box center [52, 101] width 59 height 10
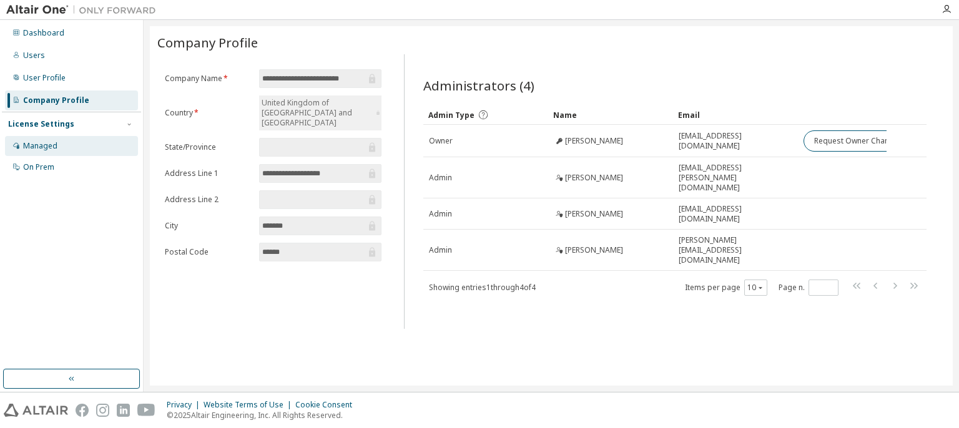
click at [40, 144] on div "Managed" at bounding box center [40, 146] width 34 height 10
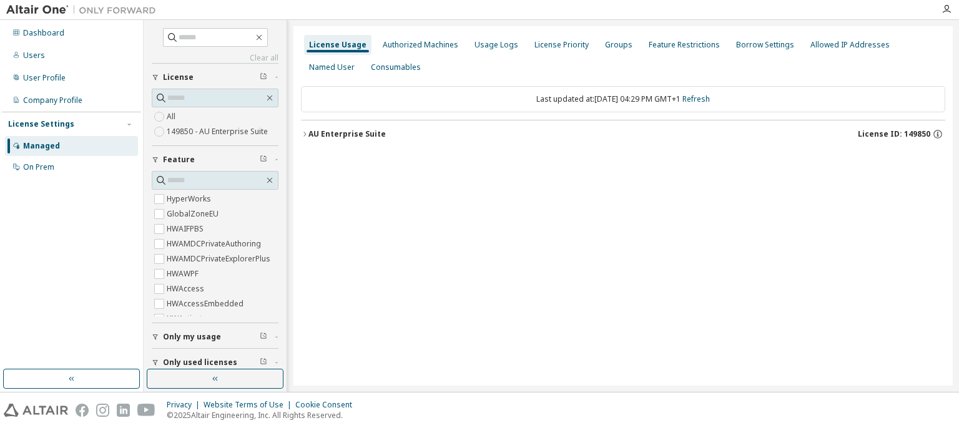
scroll to position [37, 0]
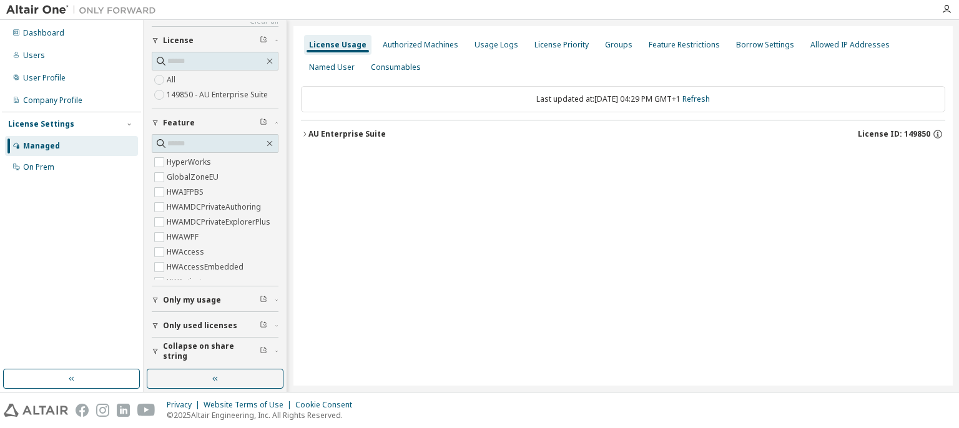
click at [207, 304] on button "Only my usage" at bounding box center [215, 300] width 127 height 27
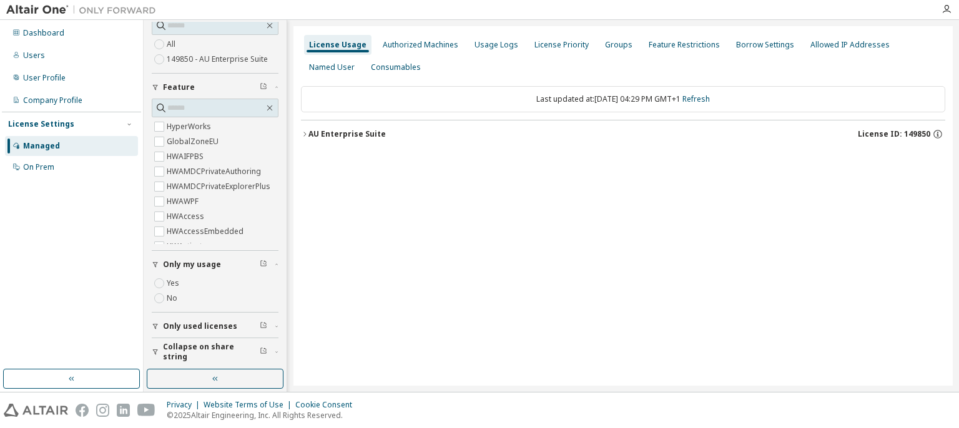
click at [335, 137] on div "AU Enterprise Suite" at bounding box center [346, 134] width 77 height 10
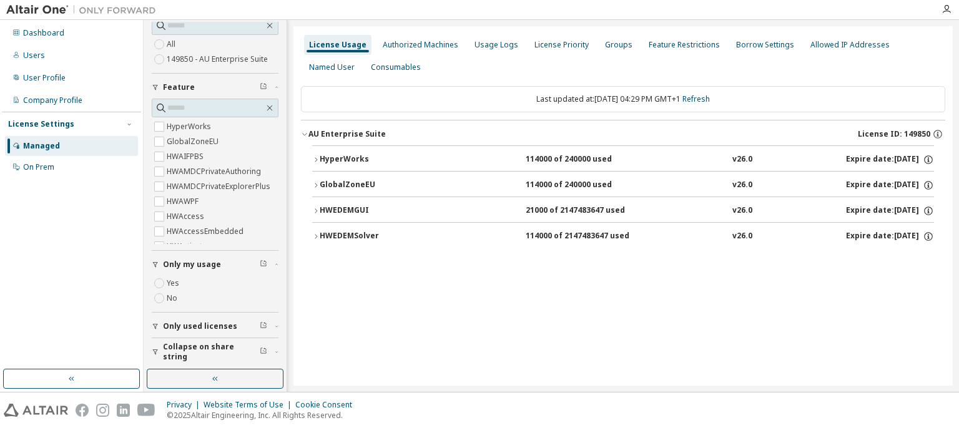
click at [335, 158] on div "HyperWorks" at bounding box center [376, 159] width 112 height 11
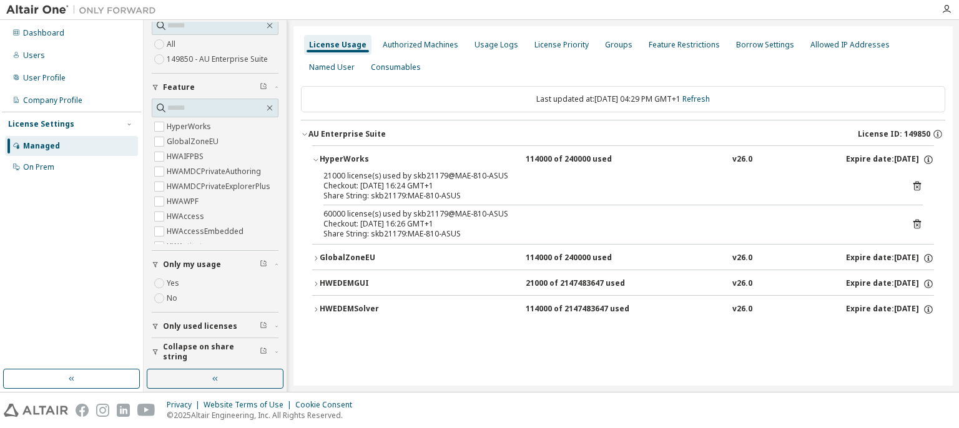
click at [106, 229] on div "Dashboard Users User Profile Company Profile License Settings Managed On Prem" at bounding box center [71, 195] width 139 height 346
click at [420, 46] on div "Authorized Machines" at bounding box center [421, 45] width 76 height 10
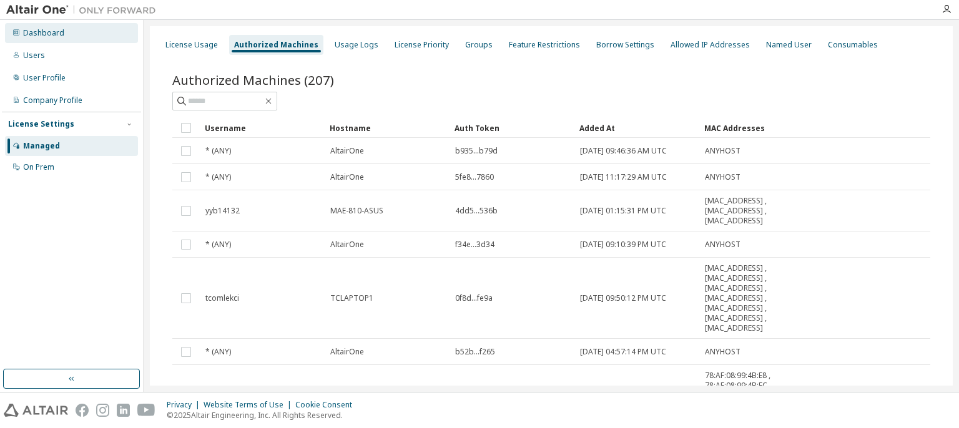
click at [48, 27] on div "Dashboard" at bounding box center [71, 33] width 133 height 20
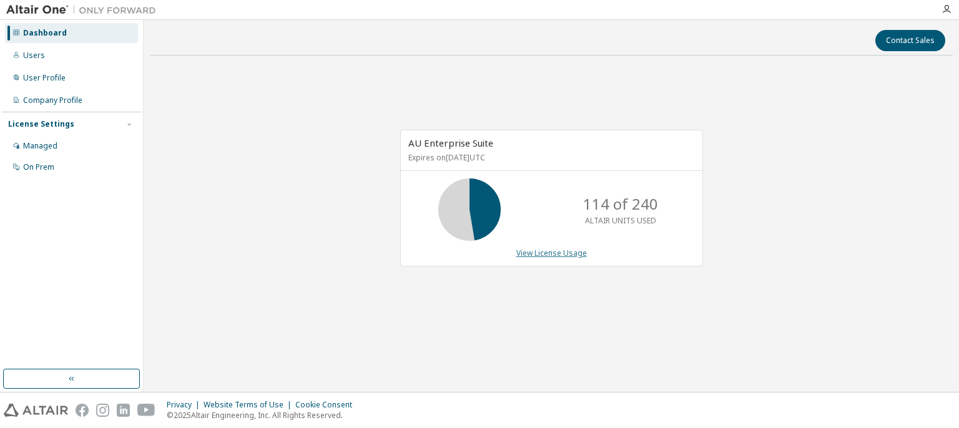
click at [537, 254] on link "View License Usage" at bounding box center [551, 253] width 71 height 11
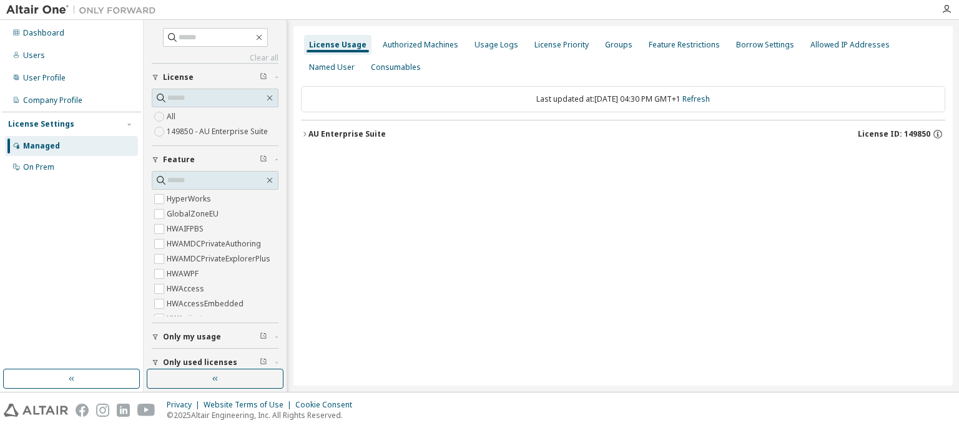
click at [340, 136] on div "AU Enterprise Suite" at bounding box center [346, 134] width 77 height 10
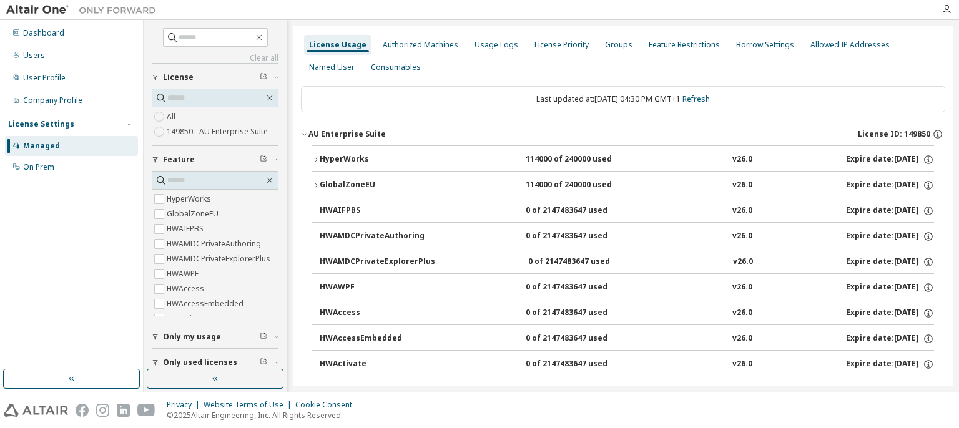
click at [316, 159] on icon "button" at bounding box center [315, 159] width 7 height 7
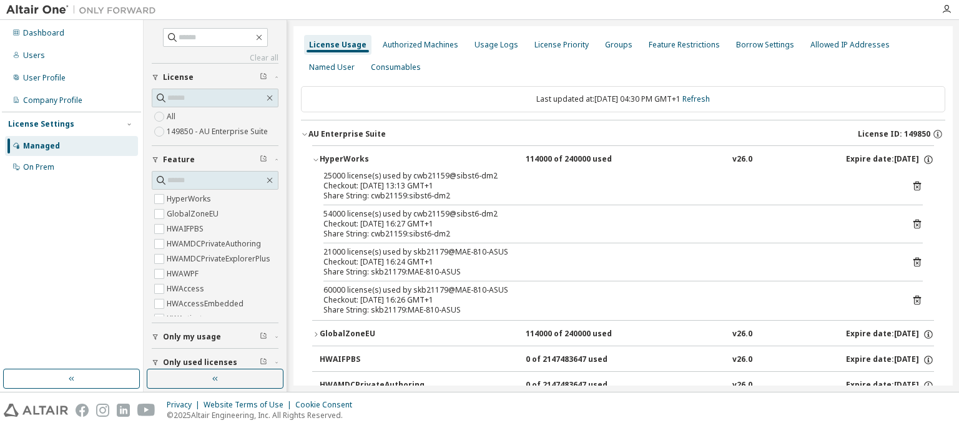
click at [316, 159] on icon "button" at bounding box center [315, 159] width 7 height 7
